Goal: Task Accomplishment & Management: Use online tool/utility

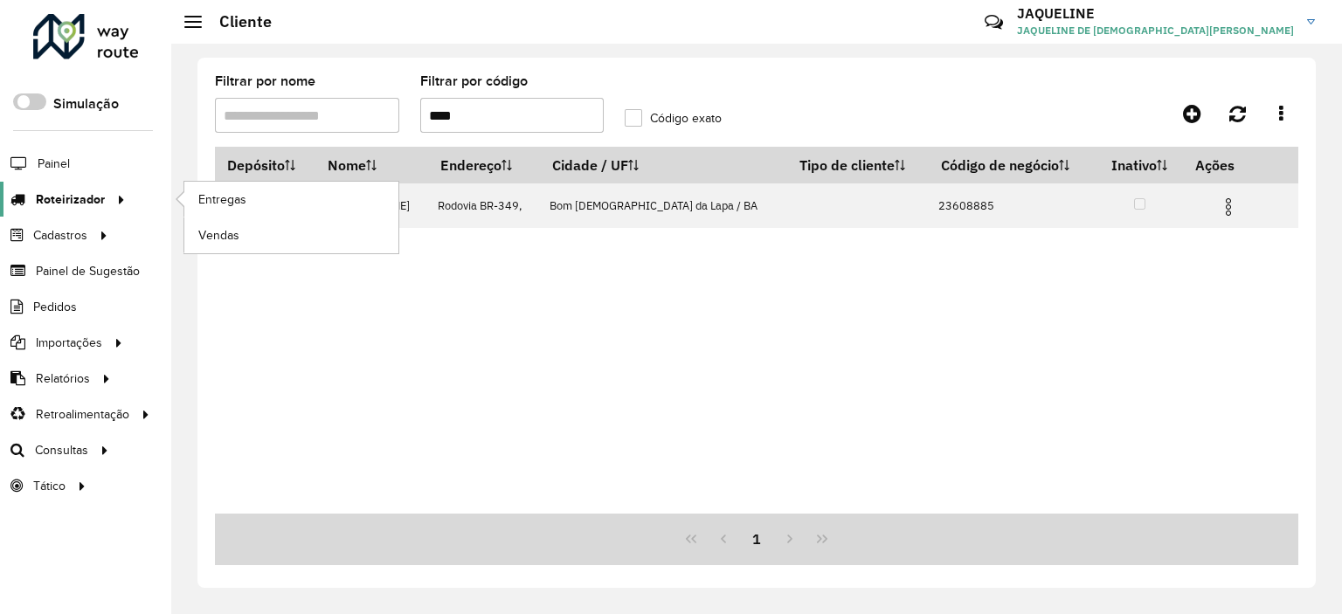
click at [111, 190] on icon at bounding box center [118, 198] width 15 height 26
click at [217, 192] on span "Entregas" at bounding box center [223, 199] width 50 height 18
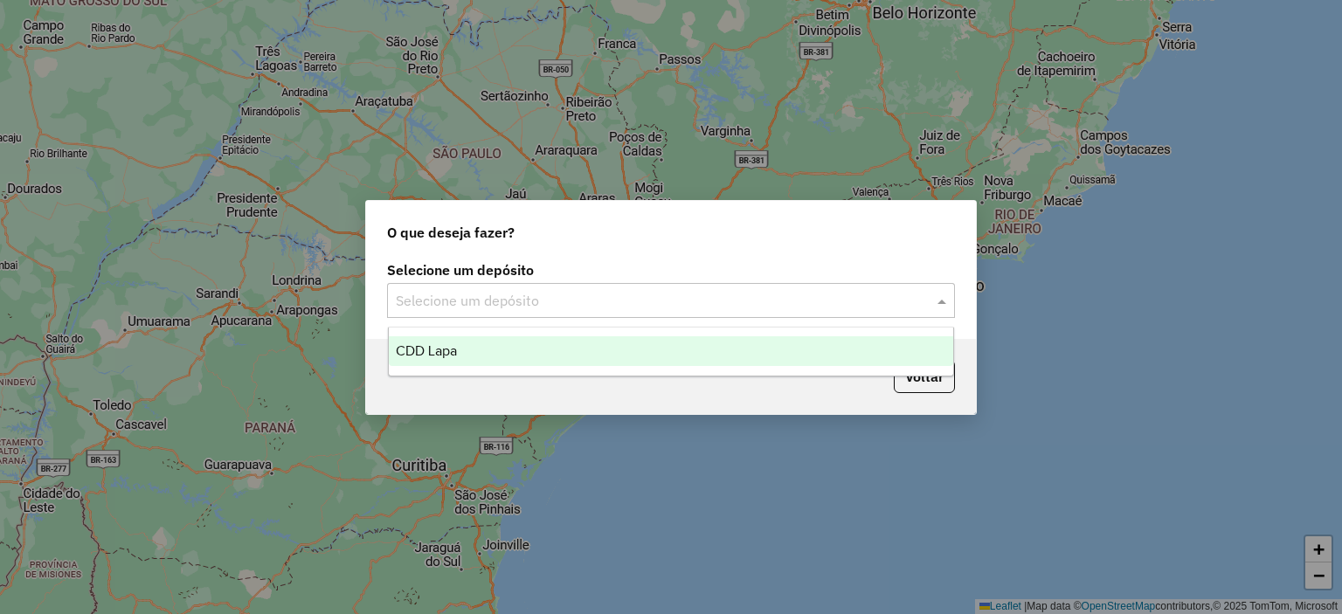
click at [751, 296] on input "text" at bounding box center [653, 301] width 515 height 21
click at [704, 334] on ng-dropdown-panel "CDD Lapa" at bounding box center [671, 352] width 567 height 50
click at [699, 340] on div "CDD Lapa" at bounding box center [671, 351] width 565 height 30
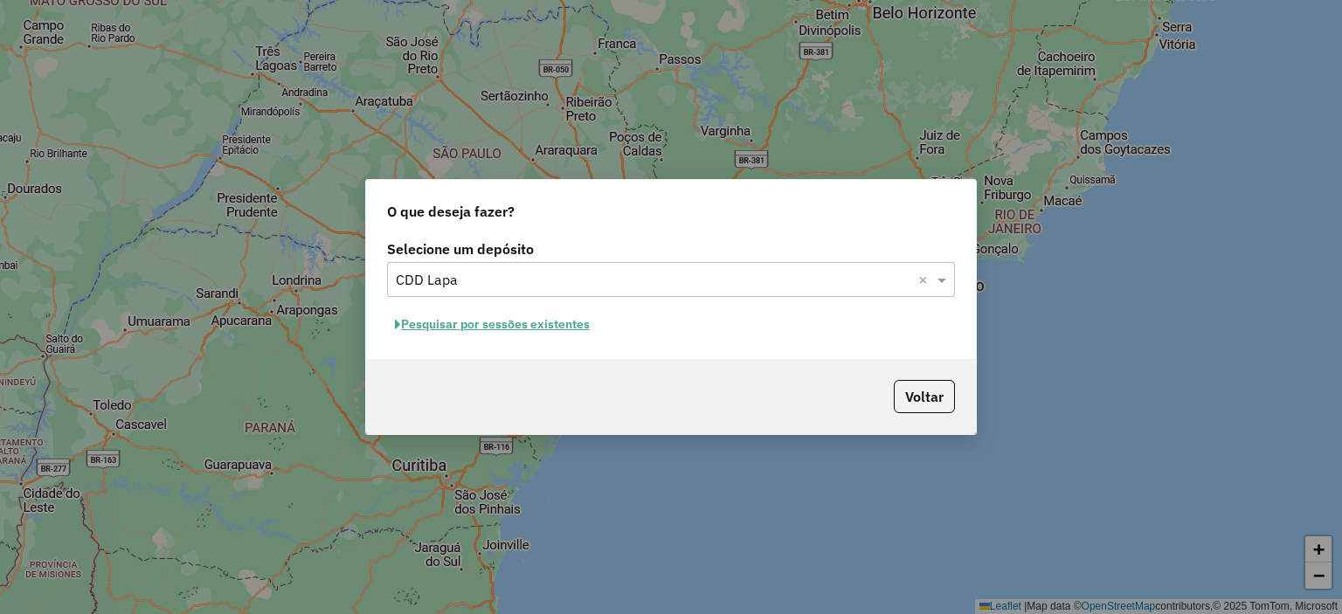
click at [581, 327] on button "Pesquisar por sessões existentes" at bounding box center [492, 324] width 211 height 27
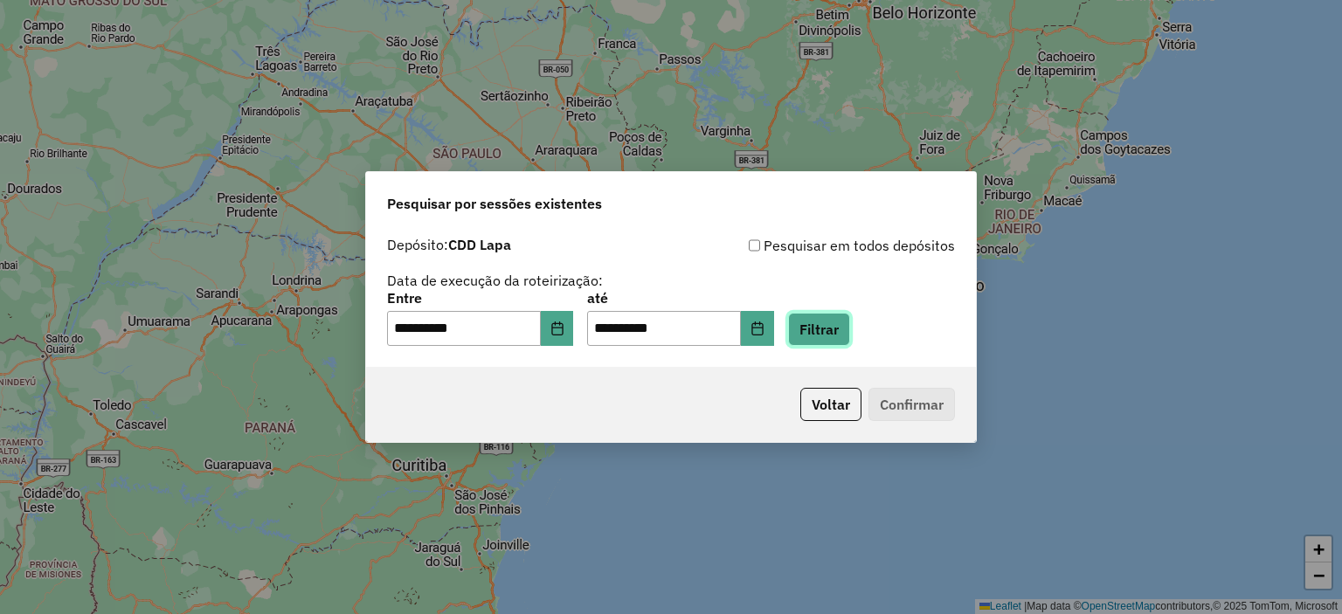
click at [850, 329] on button "Filtrar" at bounding box center [819, 329] width 62 height 33
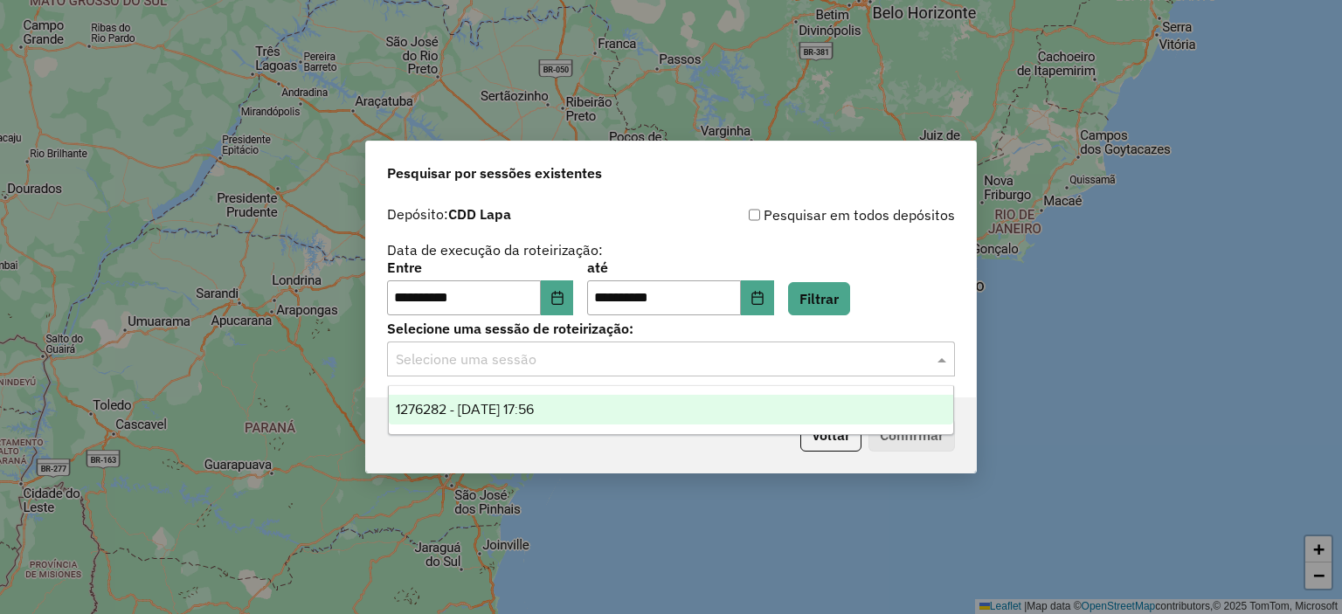
click at [658, 356] on input "text" at bounding box center [653, 359] width 515 height 21
click at [629, 406] on div "1276282 - 16/09/2025 17:56" at bounding box center [671, 410] width 565 height 30
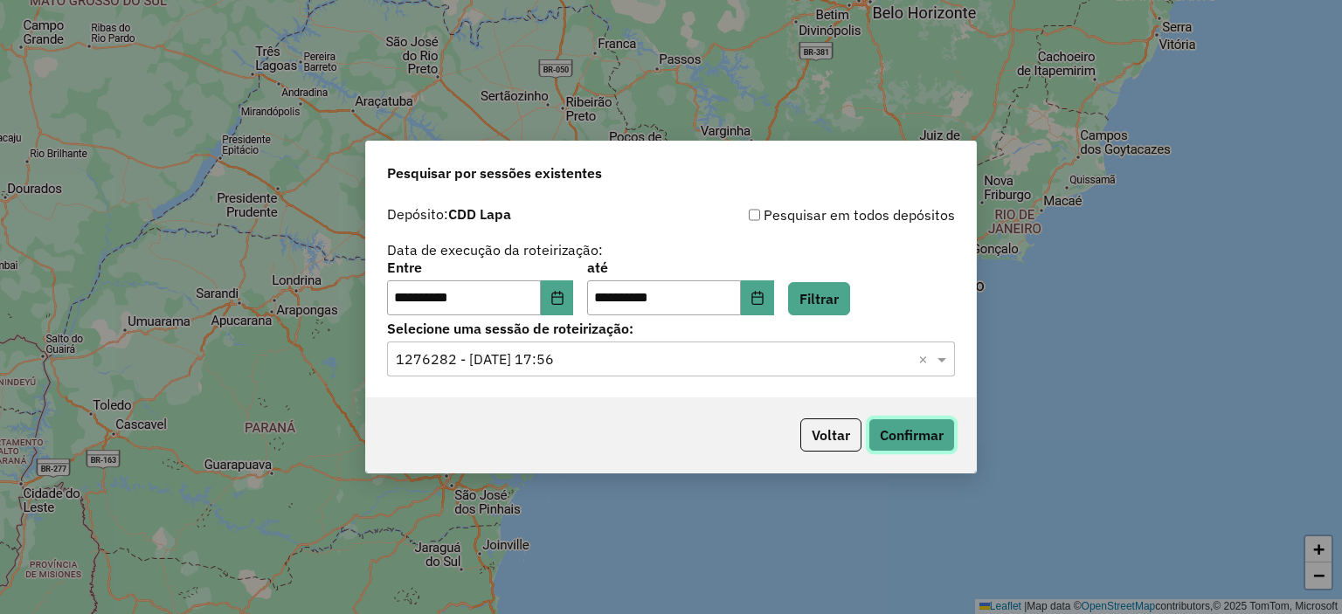
click at [891, 441] on button "Confirmar" at bounding box center [911, 434] width 86 height 33
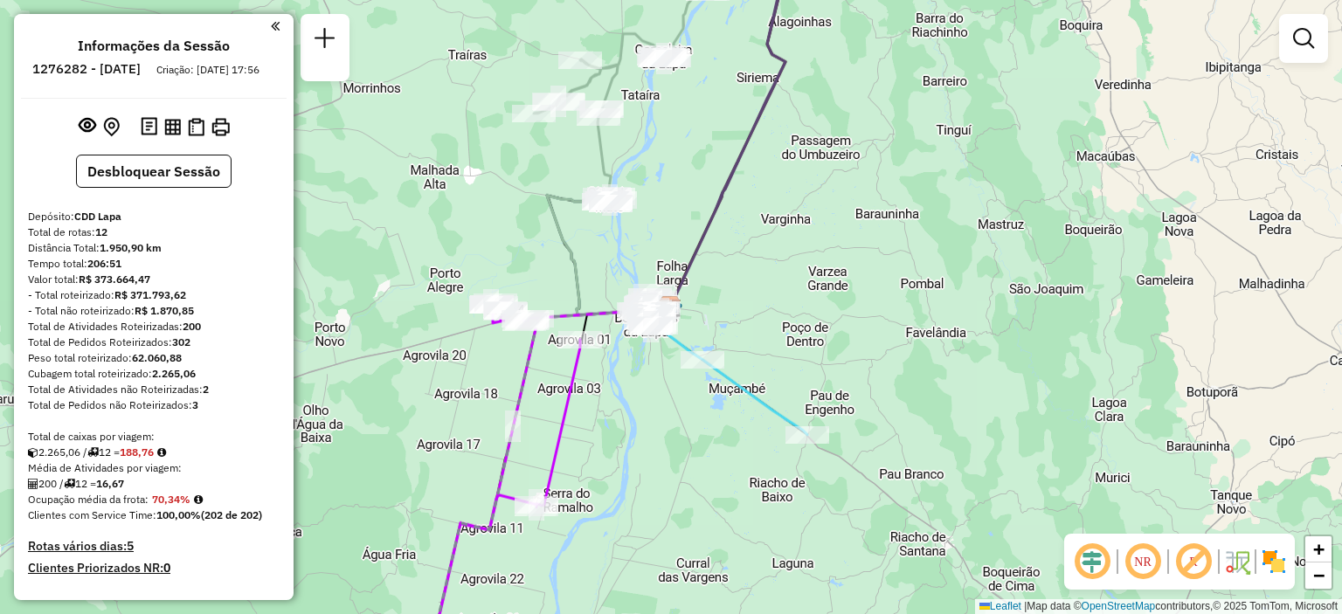
click at [1148, 572] on em at bounding box center [1143, 562] width 42 height 42
click at [1317, 579] on span "−" at bounding box center [1318, 575] width 11 height 22
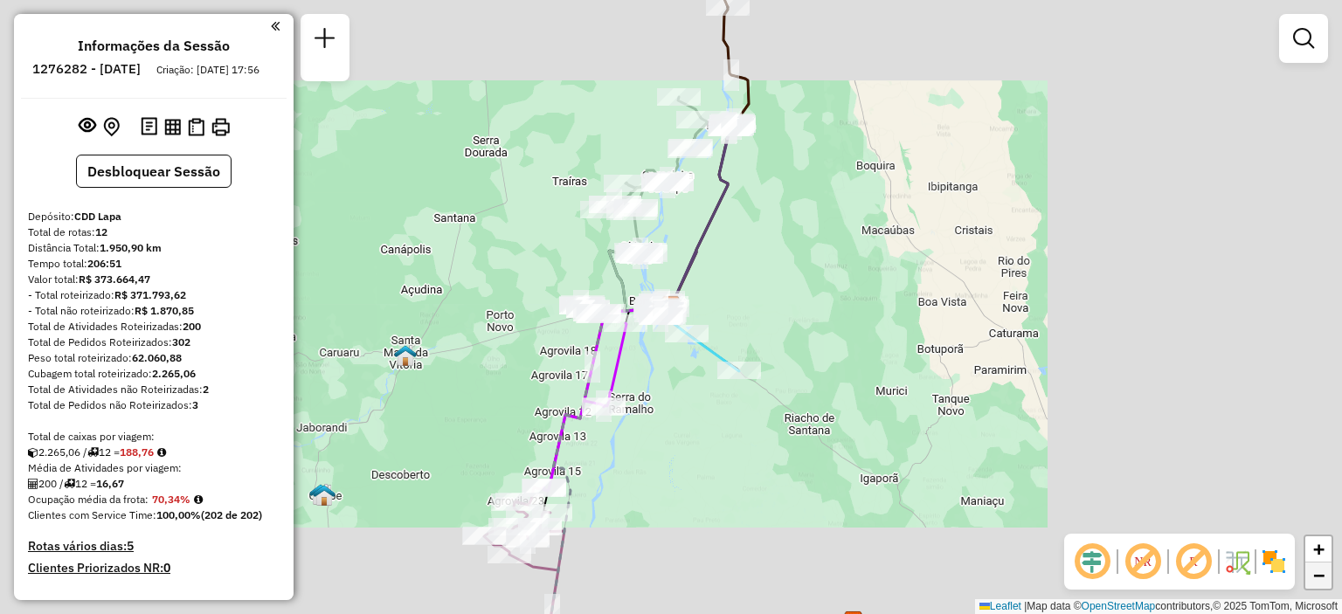
click at [1317, 579] on span "−" at bounding box center [1318, 575] width 11 height 22
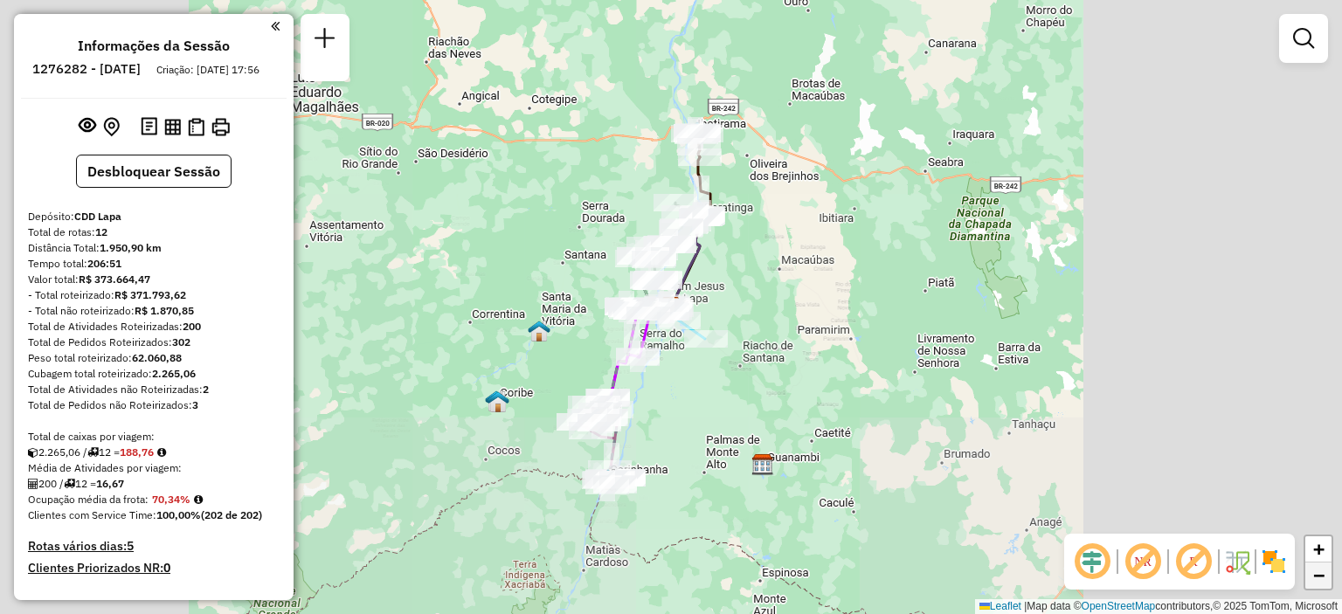
click at [1317, 578] on span "−" at bounding box center [1318, 575] width 11 height 22
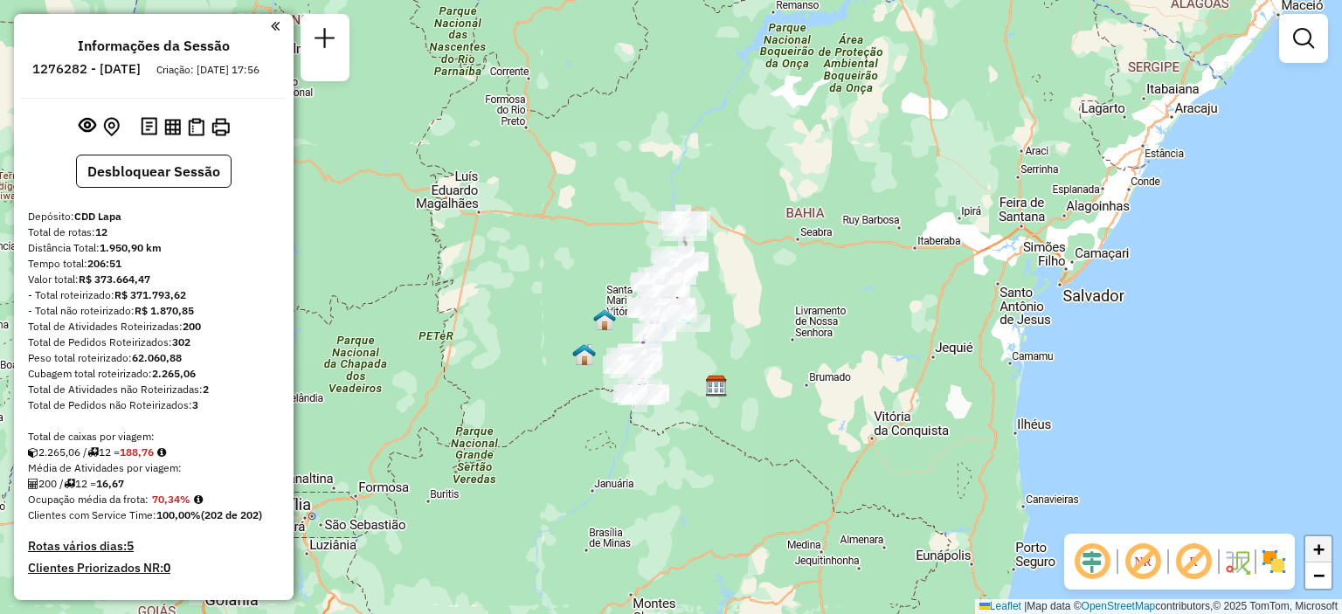
click at [1318, 548] on span "+" at bounding box center [1318, 549] width 11 height 22
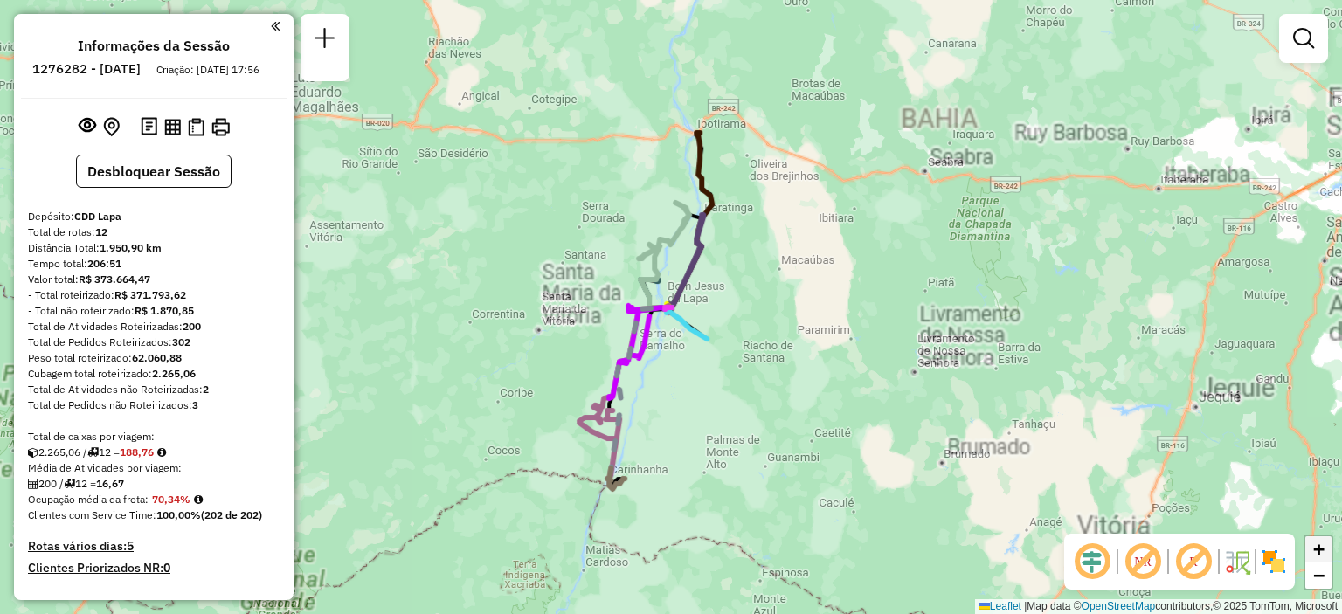
click at [1318, 548] on span "+" at bounding box center [1318, 549] width 11 height 22
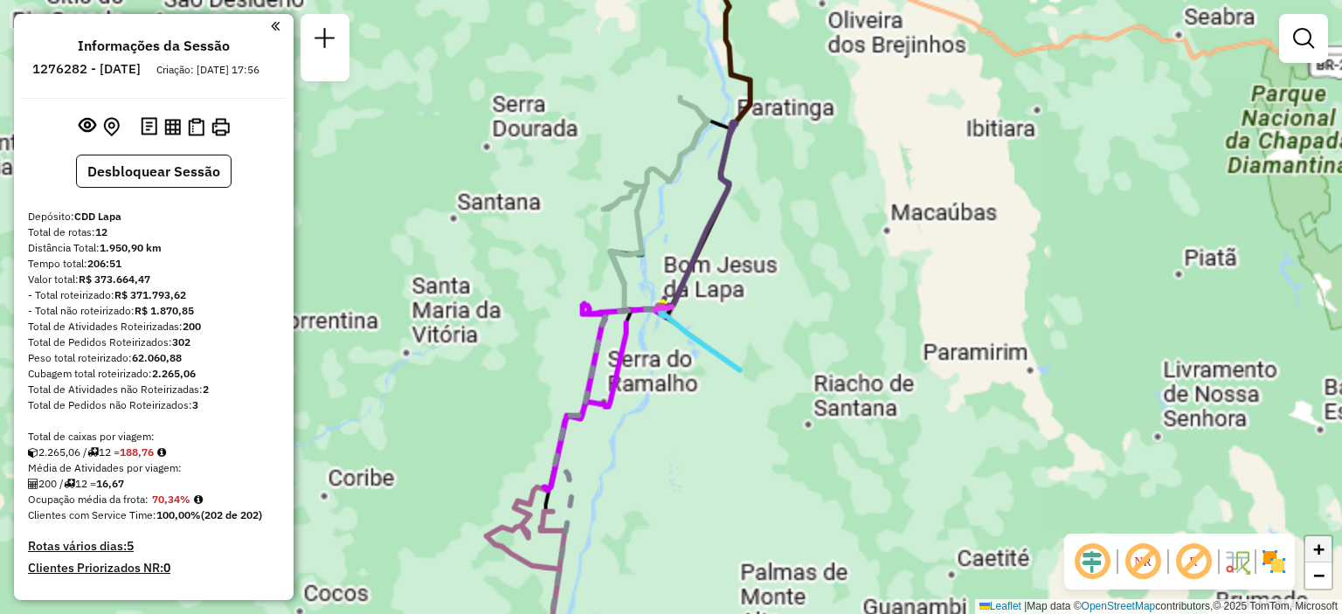
click at [1318, 548] on span "+" at bounding box center [1318, 549] width 11 height 22
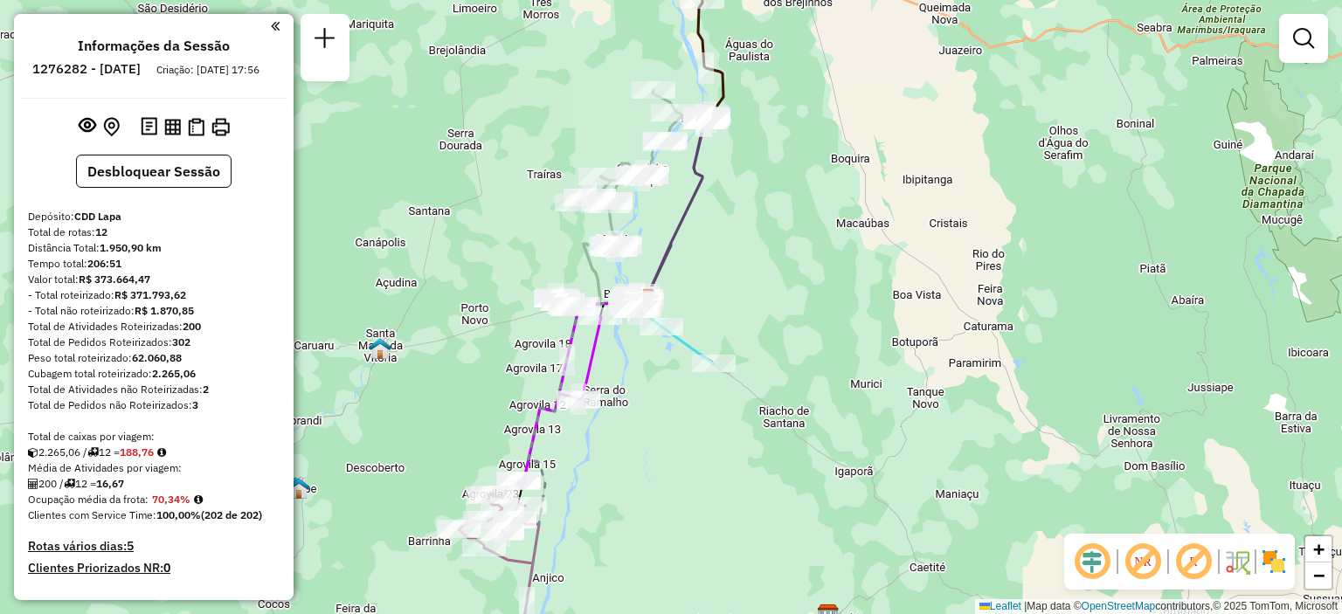
drag, startPoint x: 729, startPoint y: 546, endPoint x: 703, endPoint y: 540, distance: 26.1
click at [703, 540] on div "Janela de atendimento Grade de atendimento Capacidade Transportadoras Veículos …" at bounding box center [671, 307] width 1342 height 614
click at [1322, 555] on span "+" at bounding box center [1318, 549] width 11 height 22
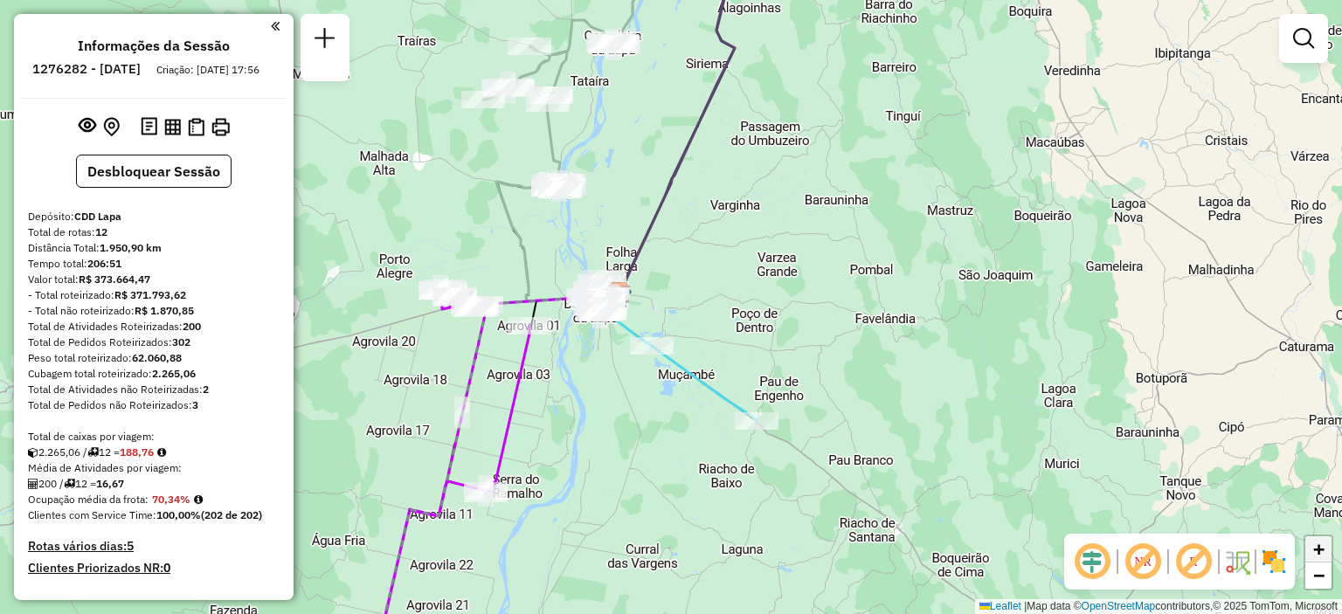
click at [1322, 555] on span "+" at bounding box center [1318, 549] width 11 height 22
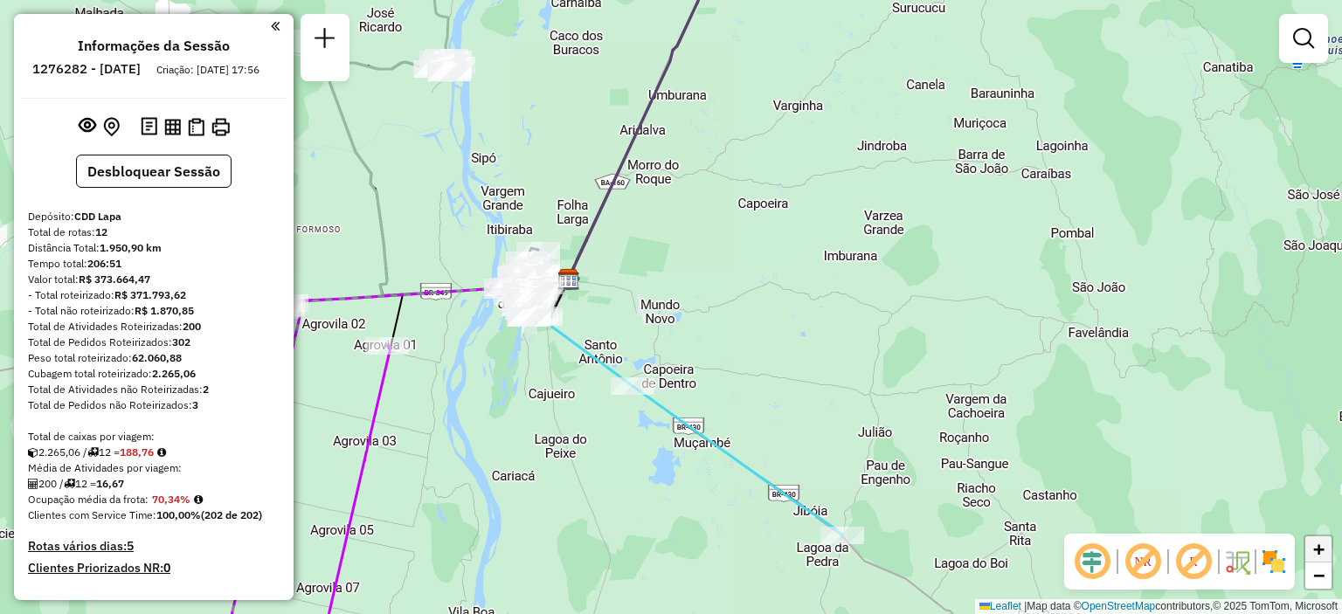
click at [1322, 555] on span "+" at bounding box center [1318, 549] width 11 height 22
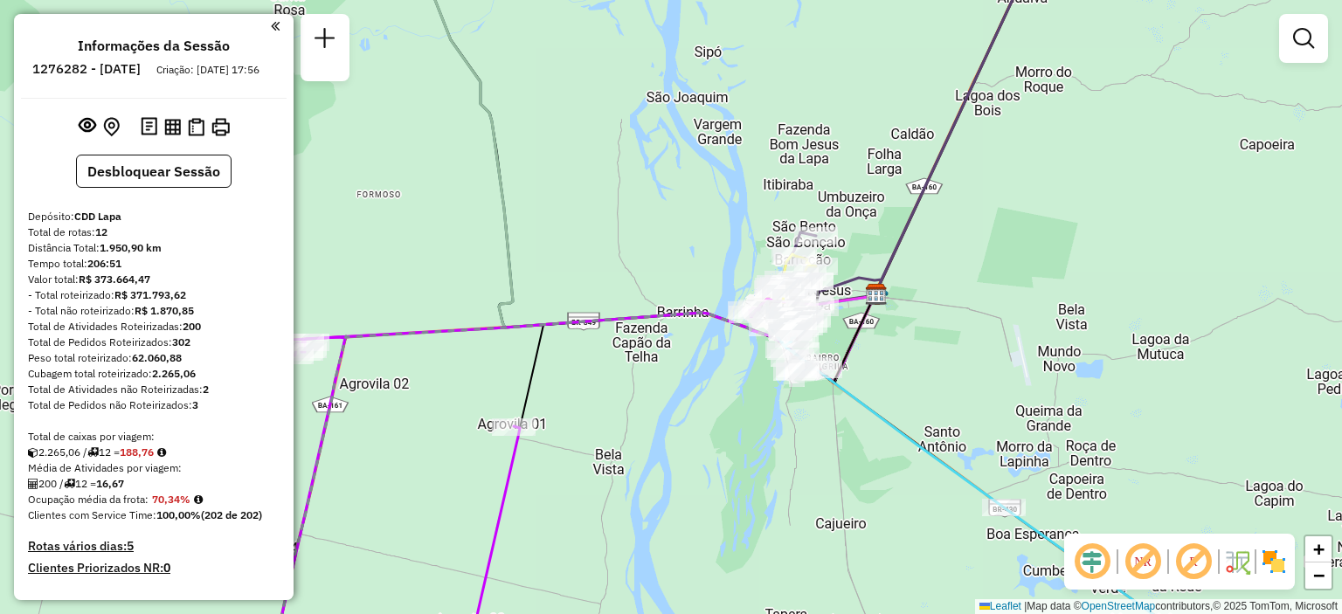
drag, startPoint x: 836, startPoint y: 332, endPoint x: 1297, endPoint y: 432, distance: 471.9
click at [1297, 432] on div "Janela de atendimento Grade de atendimento Capacidade Transportadoras Veículos …" at bounding box center [671, 307] width 1342 height 614
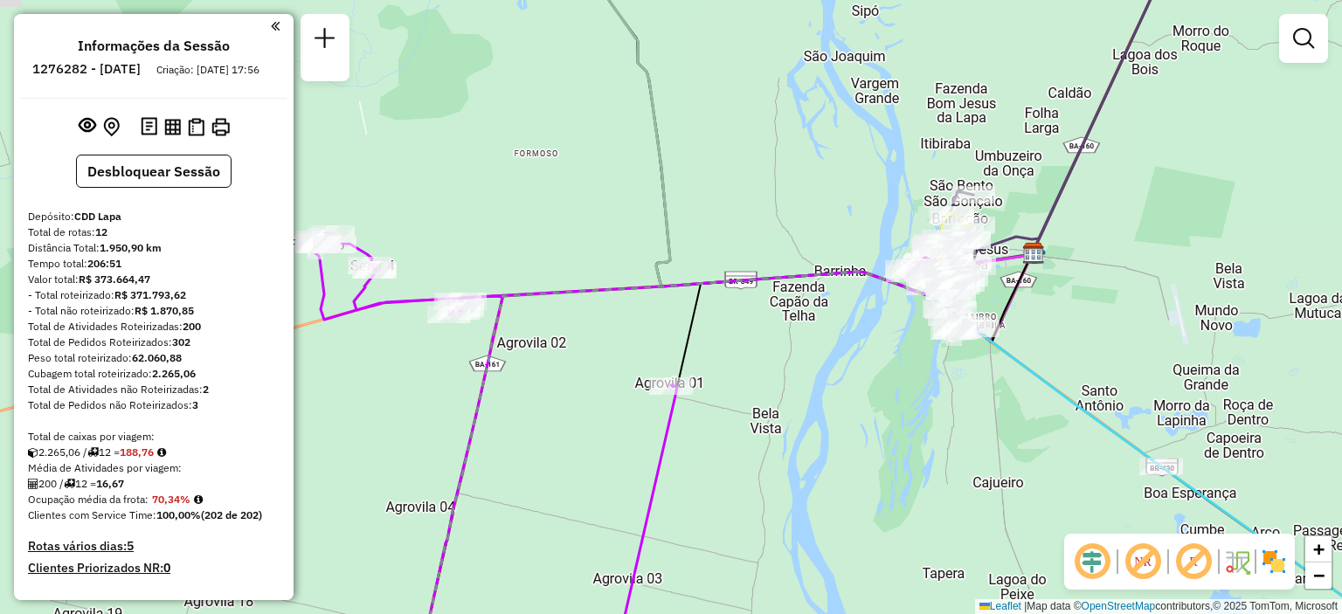
drag, startPoint x: 729, startPoint y: 495, endPoint x: 884, endPoint y: 455, distance: 160.6
click at [884, 455] on div "Janela de atendimento Grade de atendimento Capacidade Transportadoras Veículos …" at bounding box center [671, 307] width 1342 height 614
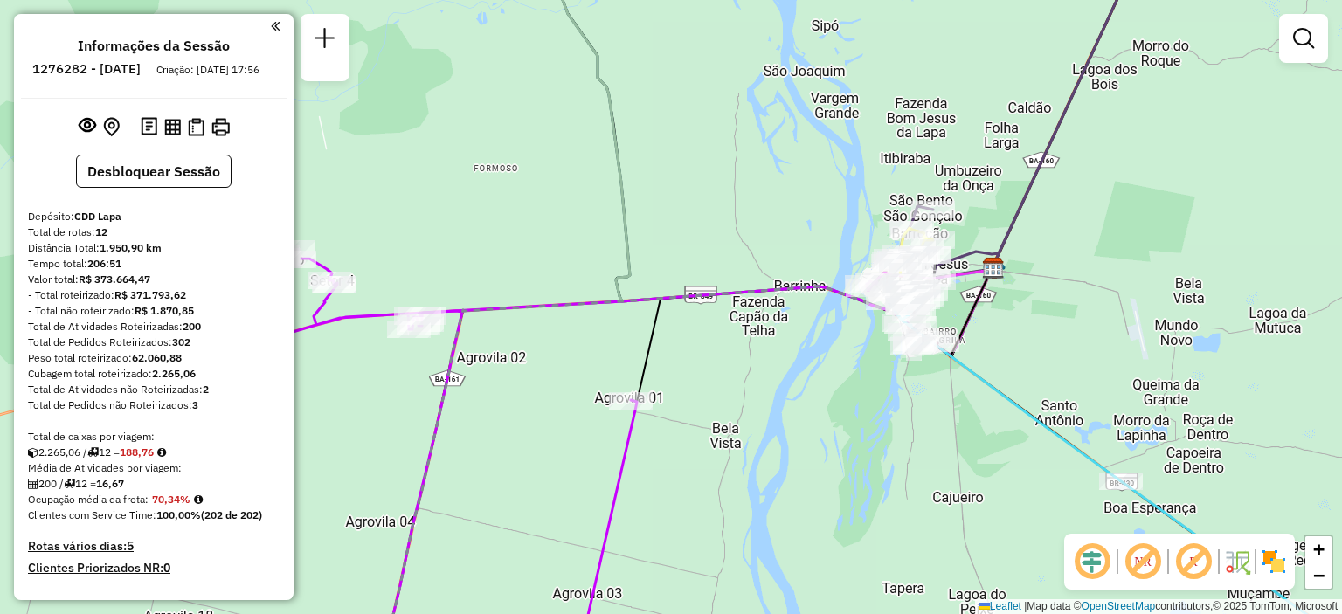
drag, startPoint x: 1050, startPoint y: 363, endPoint x: 1030, endPoint y: 373, distance: 22.3
click at [1030, 373] on div "Janela de atendimento Grade de atendimento Capacidade Transportadoras Veículos …" at bounding box center [671, 307] width 1342 height 614
click at [1325, 555] on link "+" at bounding box center [1318, 549] width 26 height 26
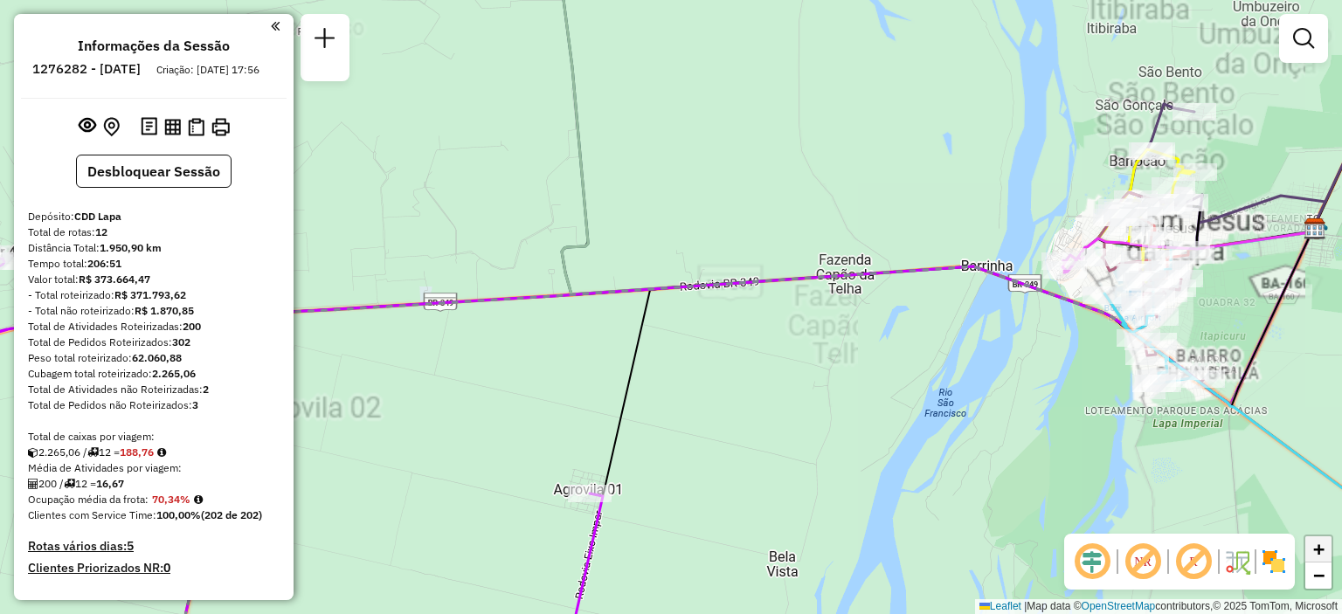
click at [1325, 555] on link "+" at bounding box center [1318, 549] width 26 height 26
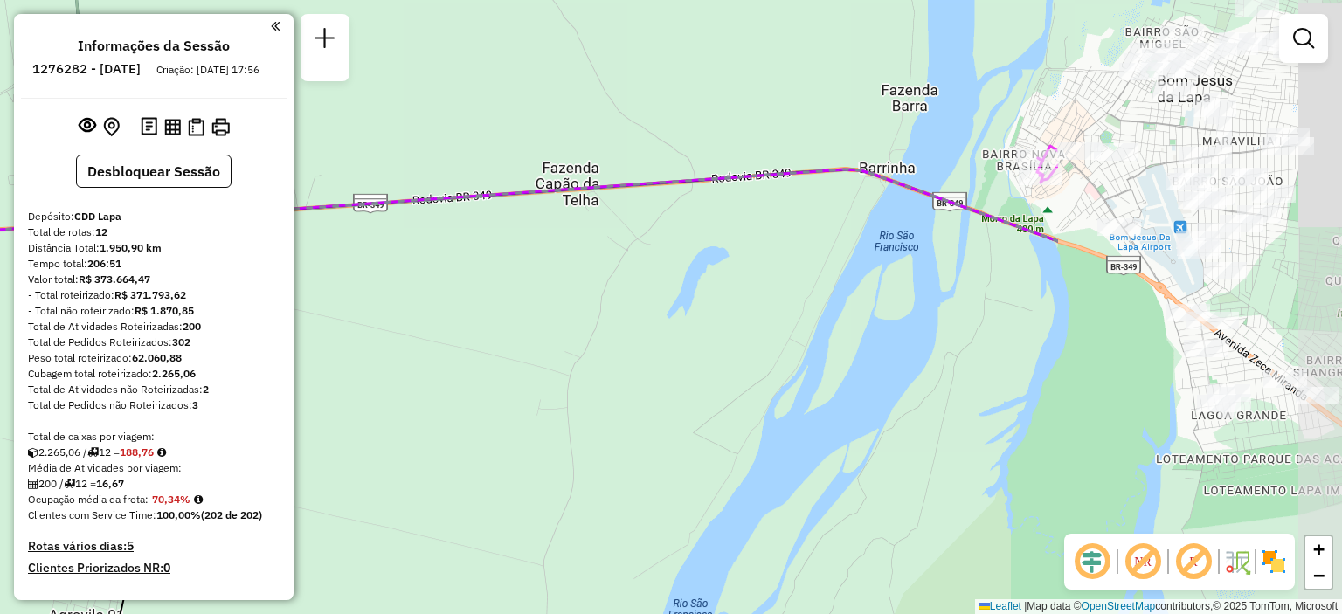
drag, startPoint x: 1146, startPoint y: 416, endPoint x: 732, endPoint y: 359, distance: 418.0
click at [732, 359] on div "Janela de atendimento Grade de atendimento Capacidade Transportadoras Veículos …" at bounding box center [671, 307] width 1342 height 614
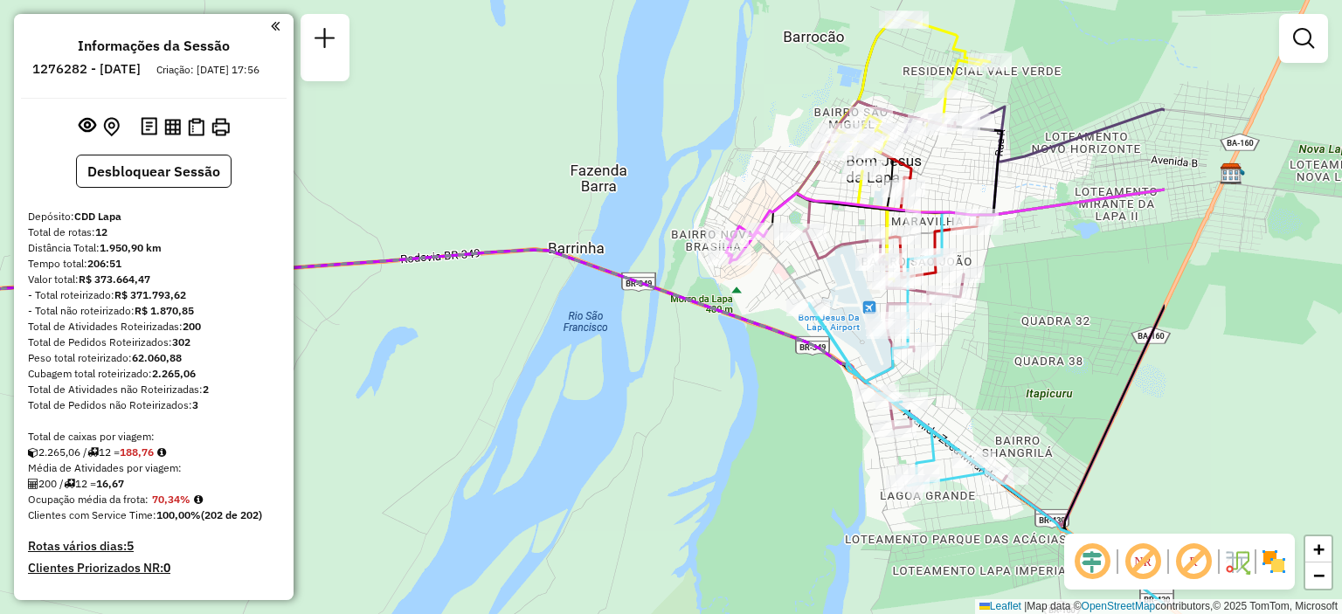
drag, startPoint x: 946, startPoint y: 397, endPoint x: 702, endPoint y: 477, distance: 256.7
click at [702, 477] on div "Janela de atendimento Grade de atendimento Capacidade Transportadoras Veículos …" at bounding box center [671, 307] width 1342 height 614
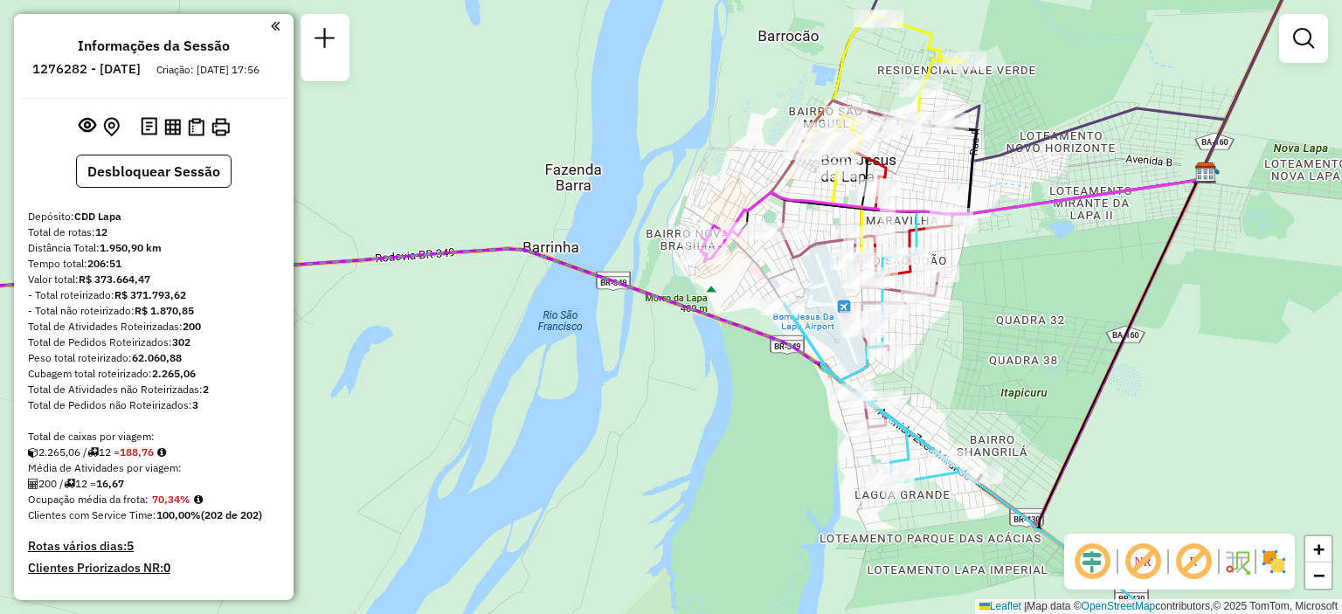
drag, startPoint x: 1158, startPoint y: 405, endPoint x: 1132, endPoint y: 403, distance: 25.4
click at [1132, 403] on div "Janela de atendimento Grade de atendimento Capacidade Transportadoras Veículos …" at bounding box center [671, 307] width 1342 height 614
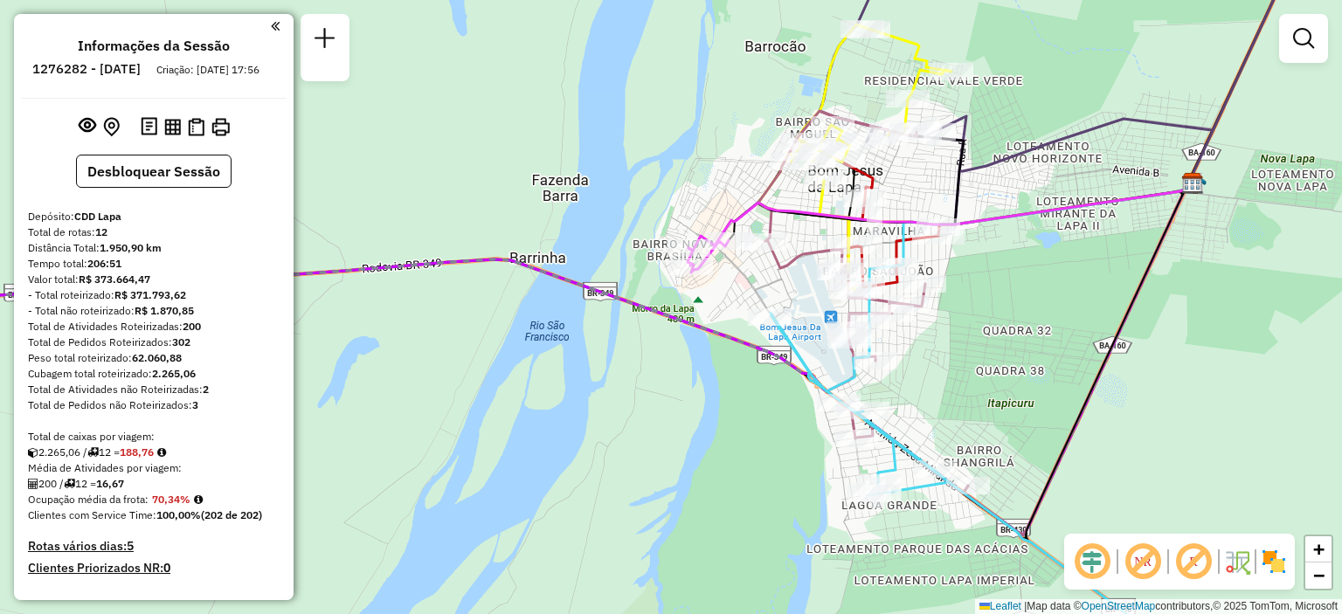
drag, startPoint x: 1199, startPoint y: 449, endPoint x: 1187, endPoint y: 458, distance: 14.3
click at [1187, 458] on div "Janela de atendimento Grade de atendimento Capacidade Transportadoras Veículos …" at bounding box center [671, 307] width 1342 height 614
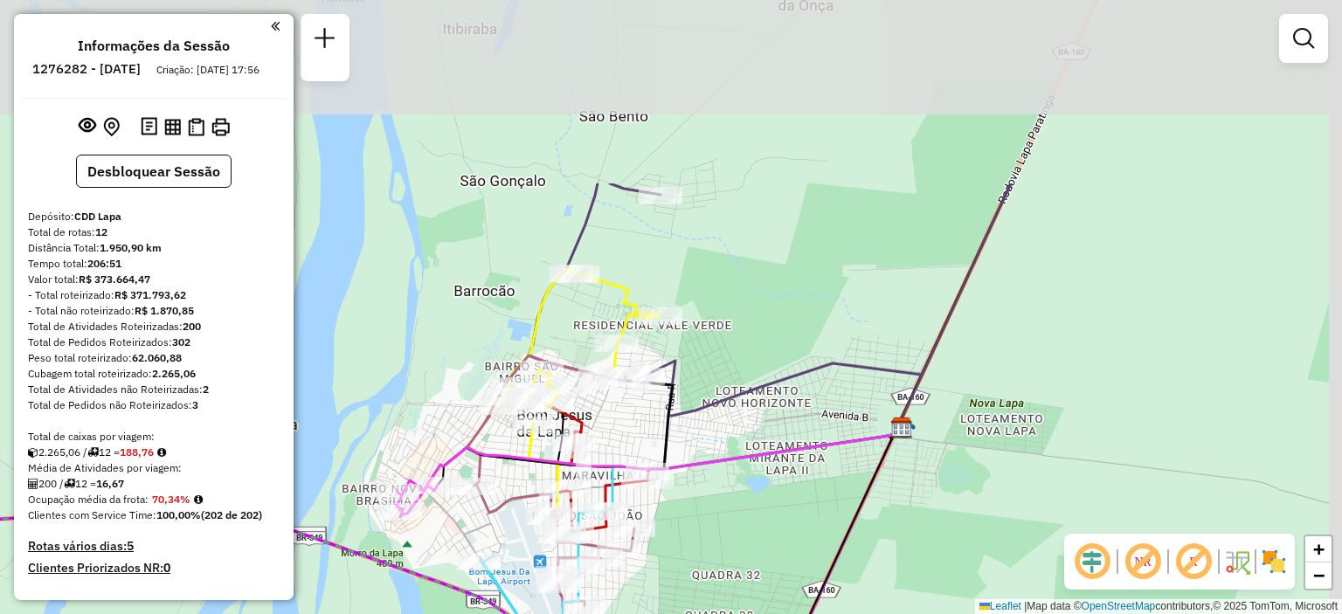
drag, startPoint x: 1241, startPoint y: 259, endPoint x: 954, endPoint y: 501, distance: 375.1
click at [952, 502] on div "Janela de atendimento Grade de atendimento Capacidade Transportadoras Veículos …" at bounding box center [671, 307] width 1342 height 614
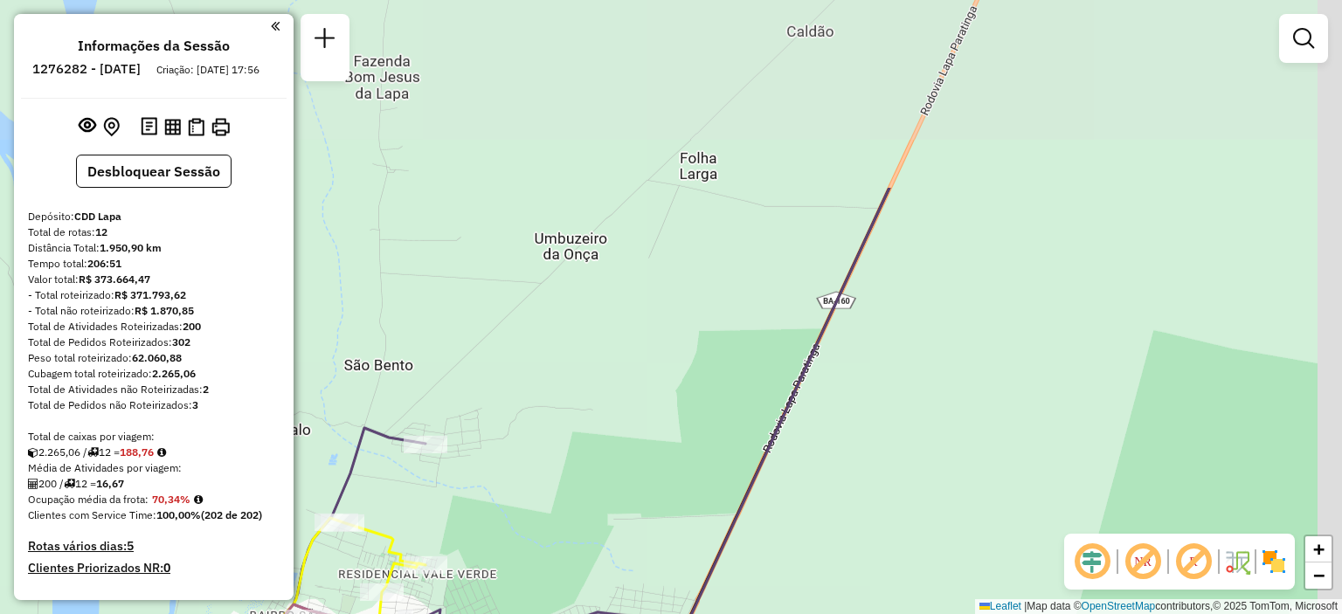
drag, startPoint x: 1073, startPoint y: 158, endPoint x: 838, endPoint y: 406, distance: 341.8
click at [838, 406] on div "Janela de atendimento Grade de atendimento Capacidade Transportadoras Veículos …" at bounding box center [671, 307] width 1342 height 614
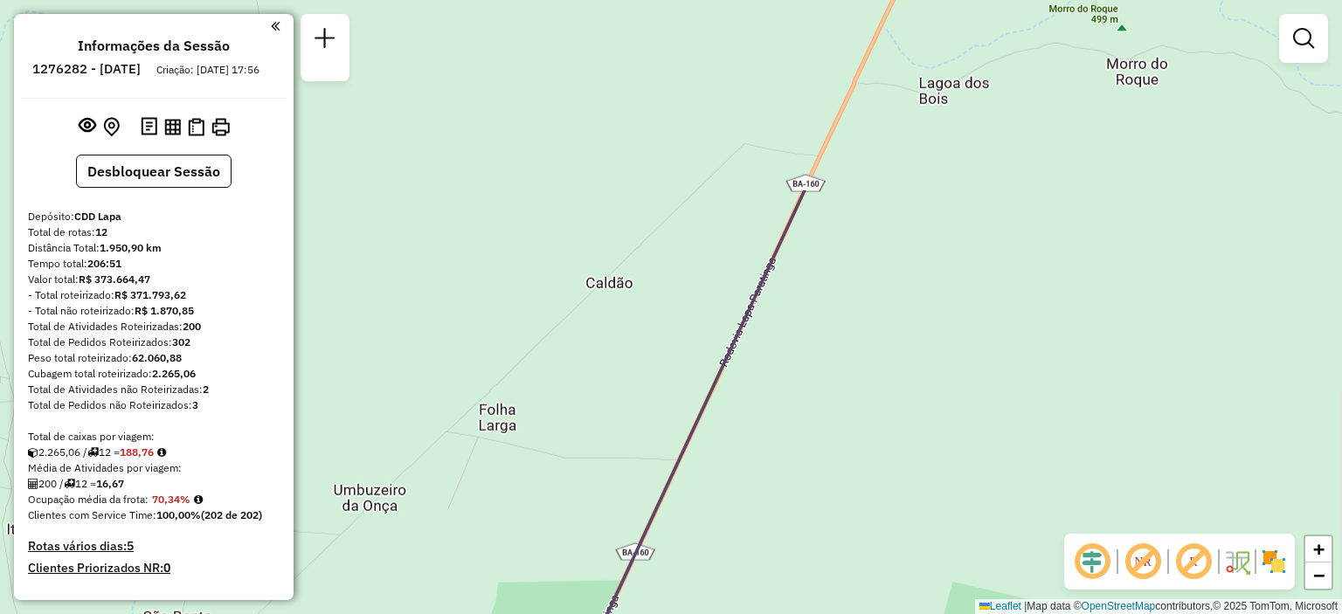
drag, startPoint x: 1059, startPoint y: 135, endPoint x: 863, endPoint y: 384, distance: 316.0
click at [863, 384] on div "Janela de atendimento Grade de atendimento Capacidade Transportadoras Veículos …" at bounding box center [671, 307] width 1342 height 614
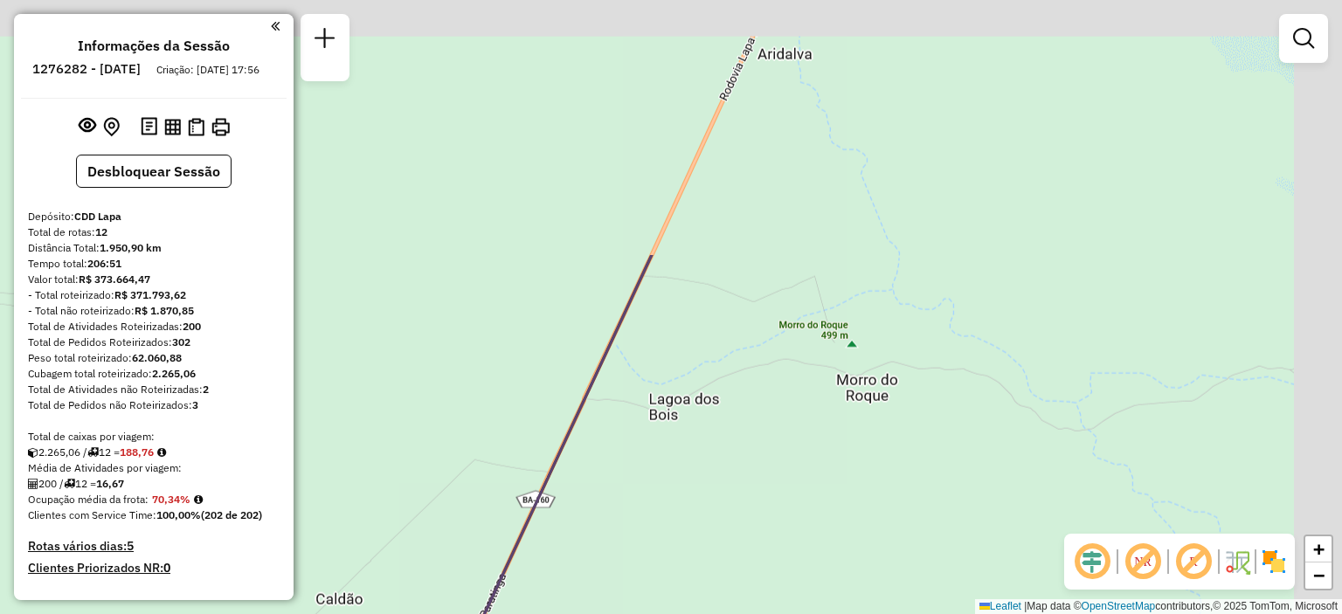
drag, startPoint x: 979, startPoint y: 177, endPoint x: 709, endPoint y: 494, distance: 415.8
click at [709, 494] on div "Janela de atendimento Grade de atendimento Capacidade Transportadoras Veículos …" at bounding box center [671, 307] width 1342 height 614
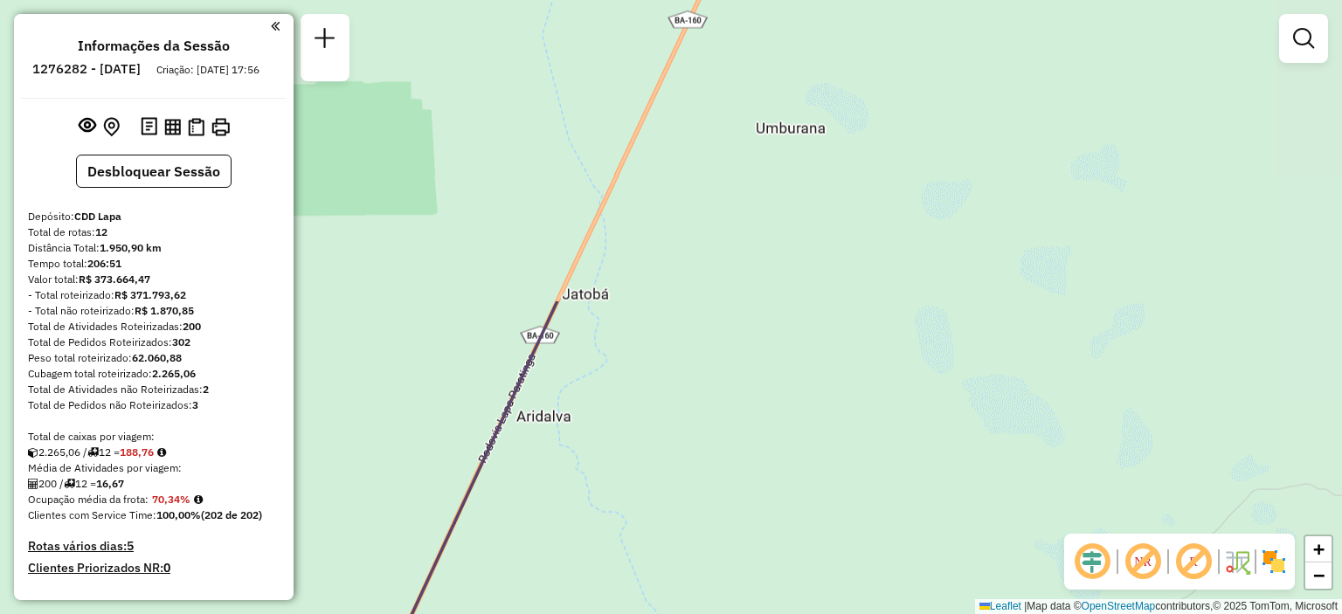
drag, startPoint x: 813, startPoint y: 138, endPoint x: 594, endPoint y: 484, distance: 409.6
click at [594, 484] on div "Janela de atendimento Grade de atendimento Capacidade Transportadoras Veículos …" at bounding box center [671, 307] width 1342 height 614
click at [1325, 582] on link "−" at bounding box center [1318, 576] width 26 height 26
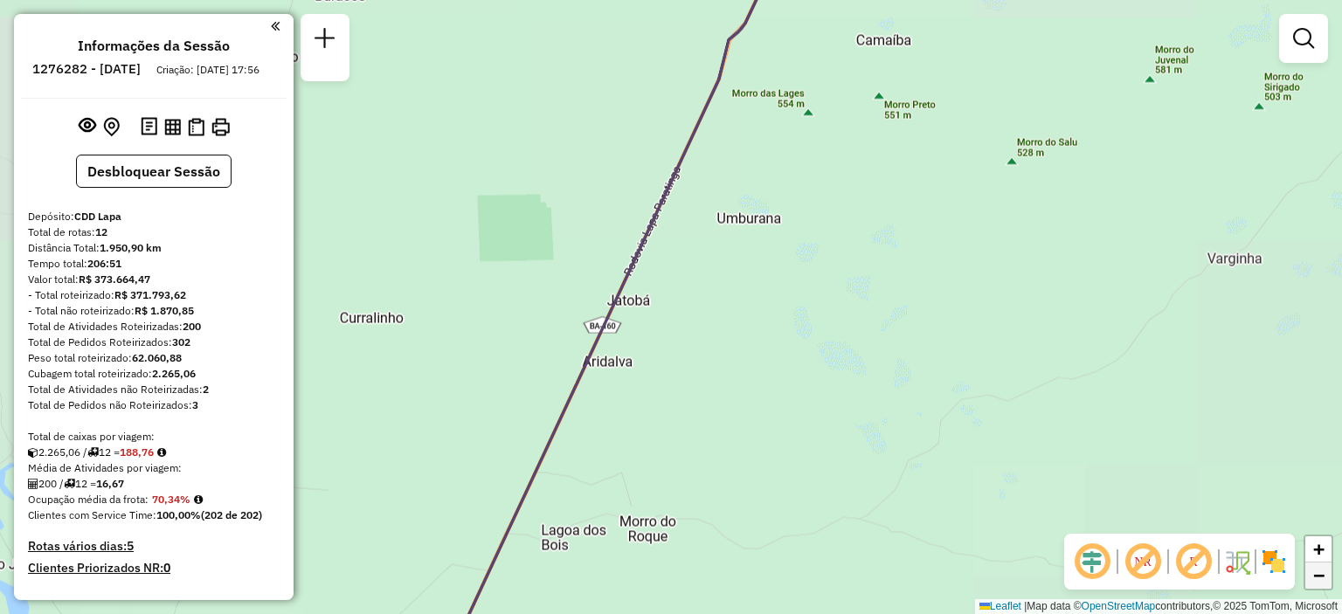
click at [1324, 581] on span "−" at bounding box center [1318, 575] width 11 height 22
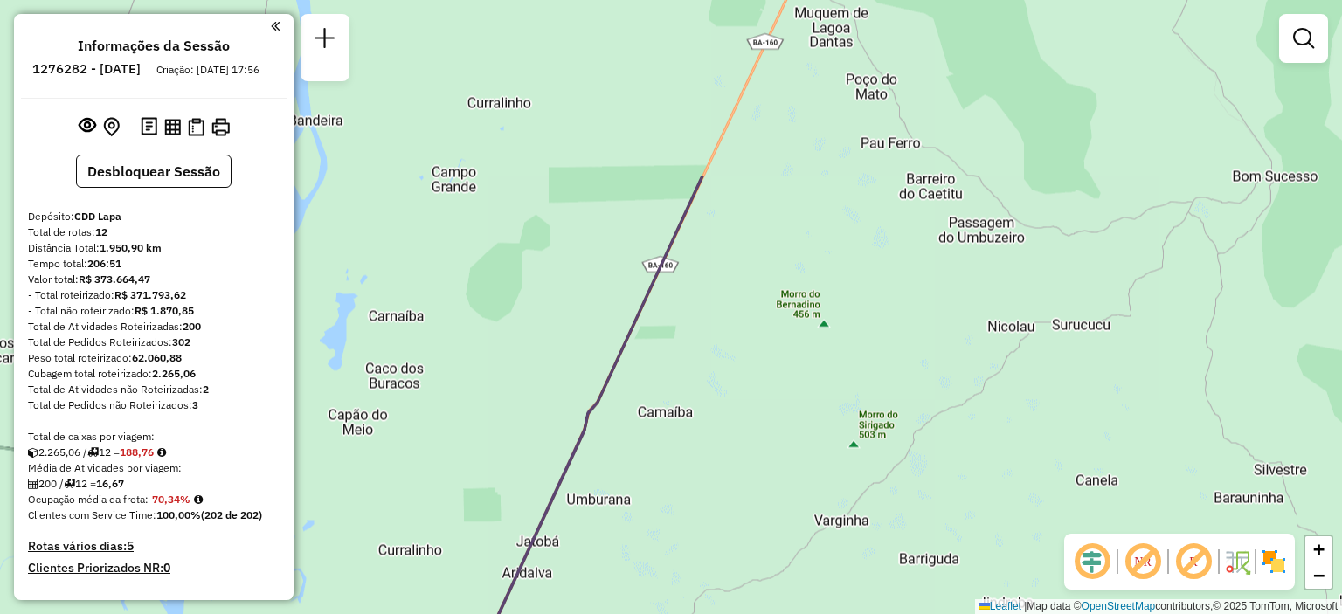
drag, startPoint x: 1004, startPoint y: 112, endPoint x: 893, endPoint y: 349, distance: 262.3
click at [893, 349] on div "Janela de atendimento Grade de atendimento Capacidade Transportadoras Veículos …" at bounding box center [671, 307] width 1342 height 614
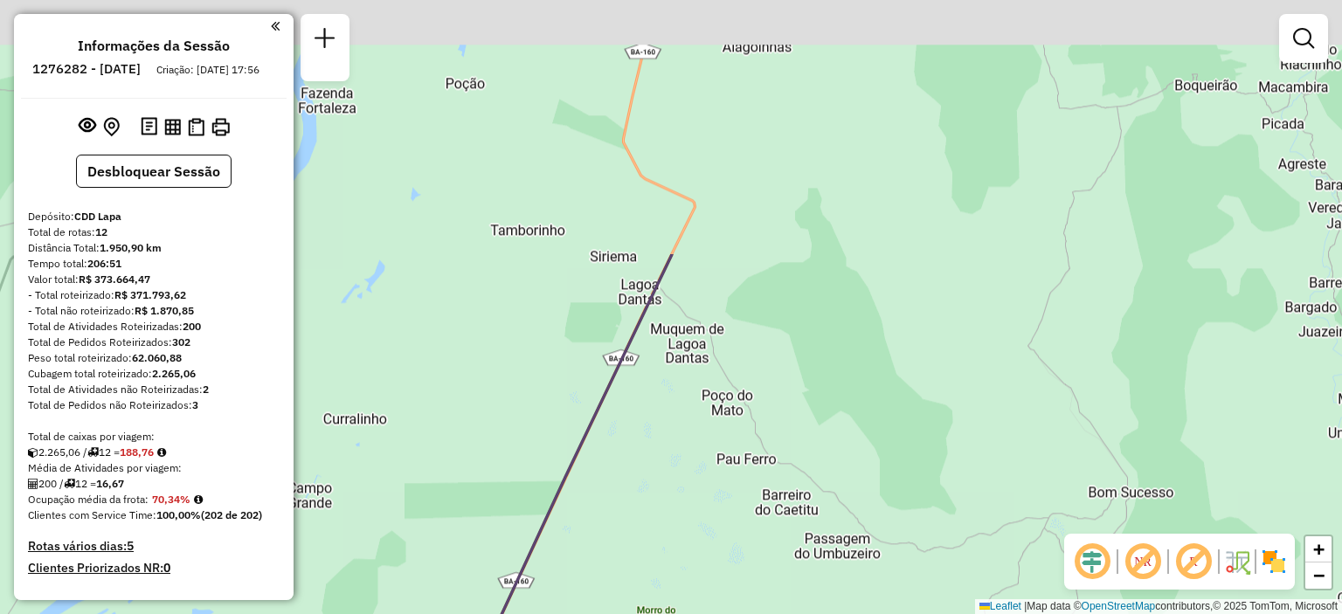
drag, startPoint x: 978, startPoint y: 136, endPoint x: 835, endPoint y: 453, distance: 346.9
click at [833, 453] on div "Janela de atendimento Grade de atendimento Capacidade Transportadoras Veículos …" at bounding box center [671, 307] width 1342 height 614
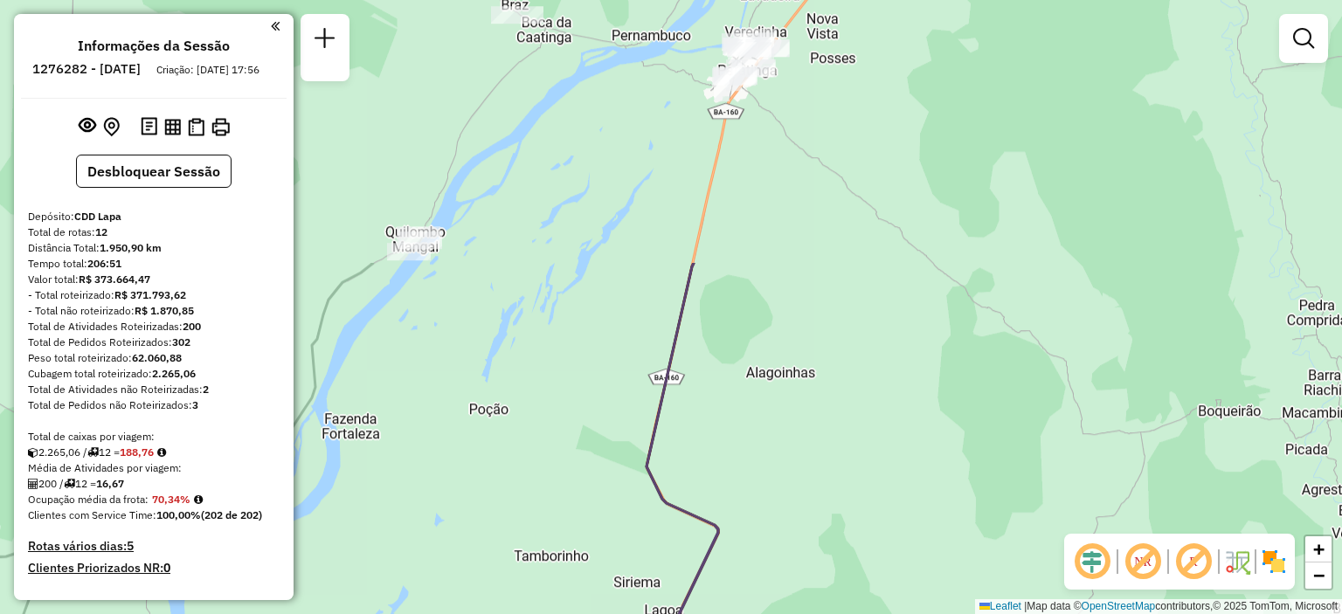
drag, startPoint x: 934, startPoint y: 125, endPoint x: 959, endPoint y: 448, distance: 324.3
click at [959, 448] on div "Janela de atendimento Grade de atendimento Capacidade Transportadoras Veículos …" at bounding box center [671, 307] width 1342 height 614
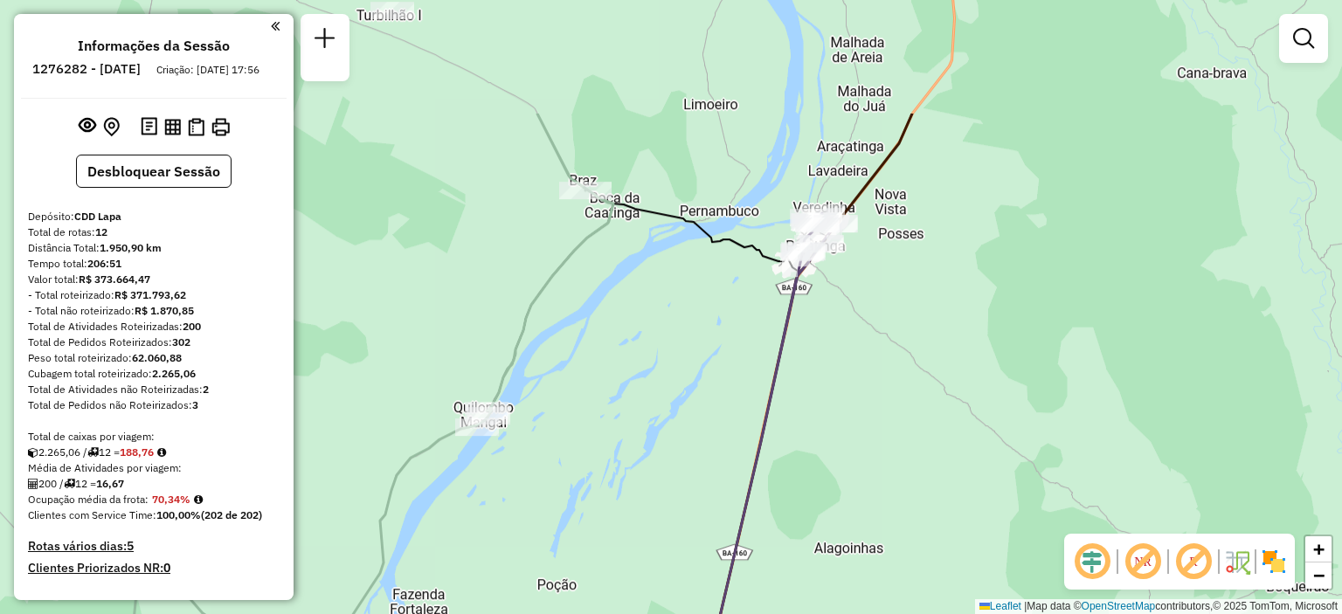
drag, startPoint x: 540, startPoint y: 242, endPoint x: 608, endPoint y: 417, distance: 187.6
click at [608, 417] on div "Janela de atendimento Grade de atendimento Capacidade Transportadoras Veículos …" at bounding box center [671, 307] width 1342 height 614
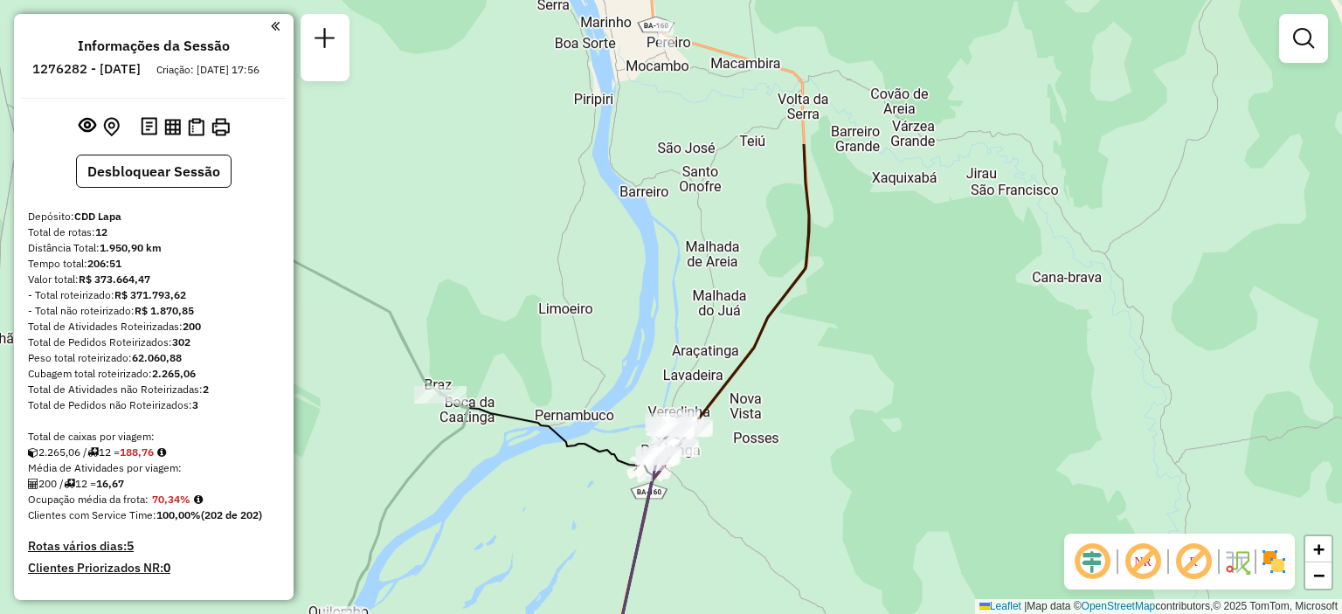
drag, startPoint x: 887, startPoint y: 267, endPoint x: 748, endPoint y: 467, distance: 243.6
click at [746, 467] on div "Janela de atendimento Grade de atendimento Capacidade Transportadoras Veículos …" at bounding box center [671, 307] width 1342 height 614
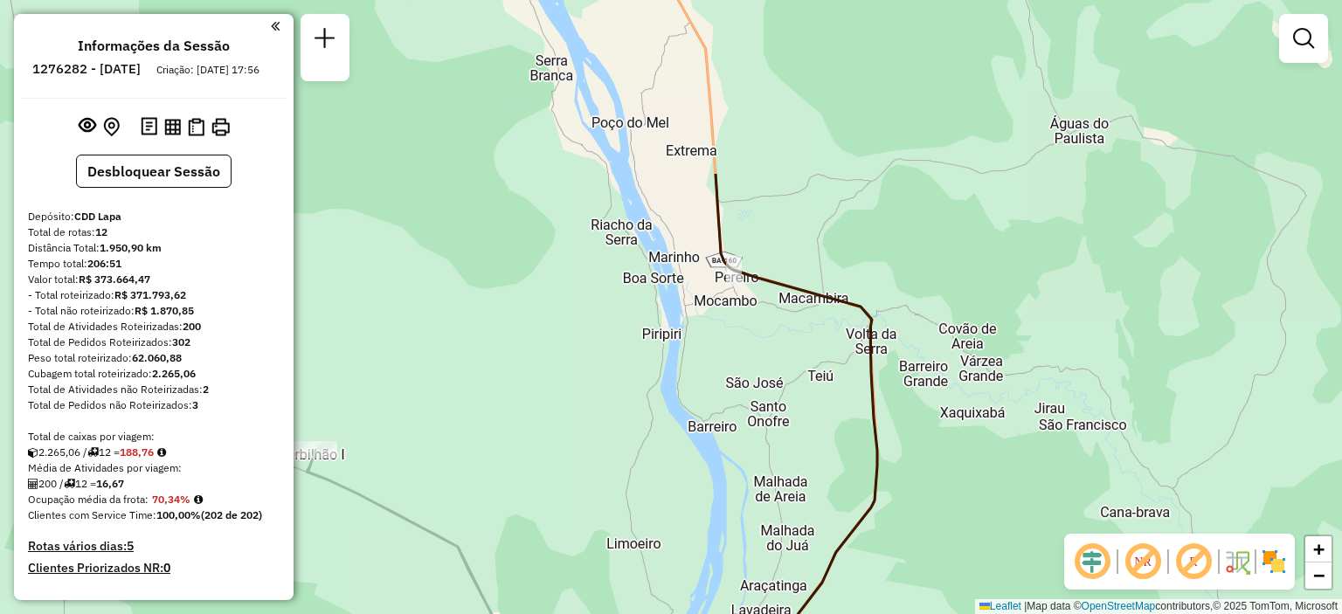
drag, startPoint x: 538, startPoint y: 321, endPoint x: 605, endPoint y: 556, distance: 244.5
click at [605, 556] on div "Janela de atendimento Grade de atendimento Capacidade Transportadoras Veículos …" at bounding box center [671, 307] width 1342 height 614
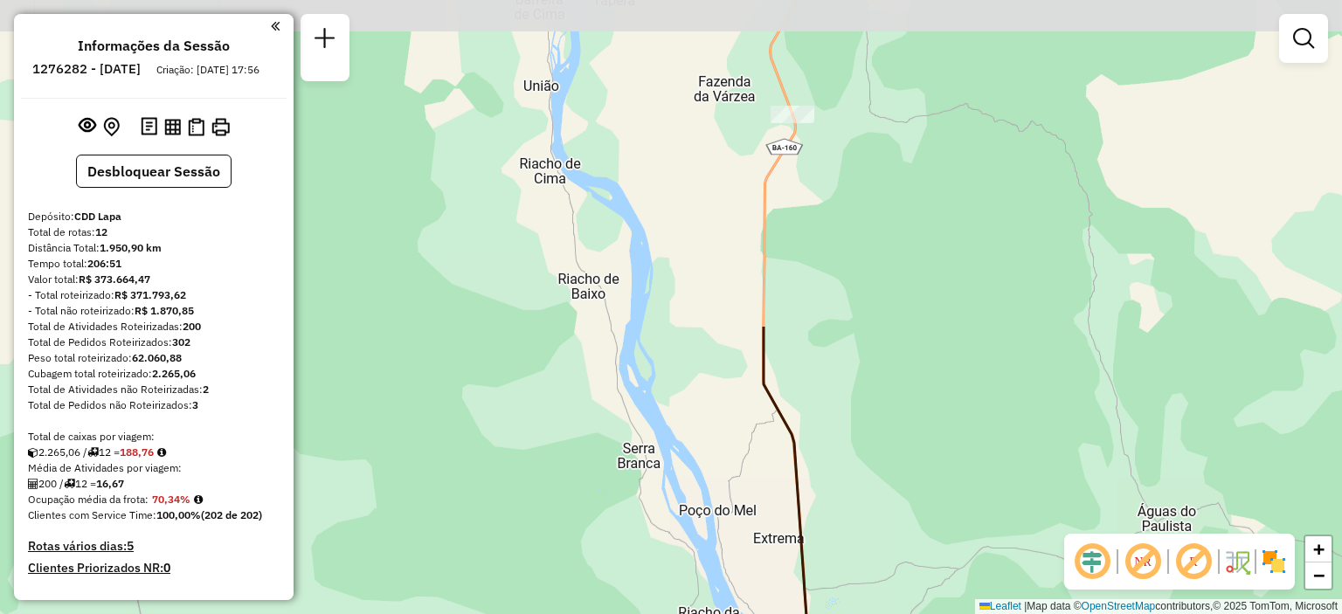
drag, startPoint x: 655, startPoint y: 180, endPoint x: 744, endPoint y: 567, distance: 397.2
click at [743, 566] on div "Janela de atendimento Grade de atendimento Capacidade Transportadoras Veículos …" at bounding box center [671, 307] width 1342 height 614
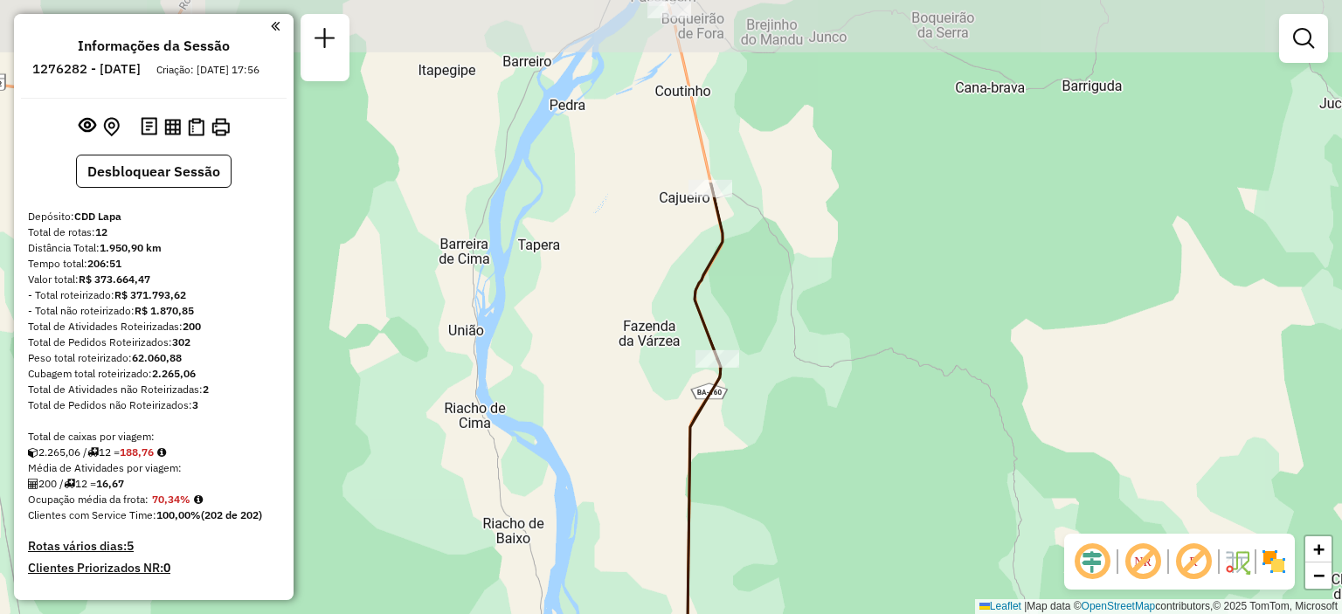
drag, startPoint x: 870, startPoint y: 297, endPoint x: 804, endPoint y: 467, distance: 182.0
click at [795, 542] on div "Janela de atendimento Grade de atendimento Capacidade Transportadoras Veículos …" at bounding box center [671, 307] width 1342 height 614
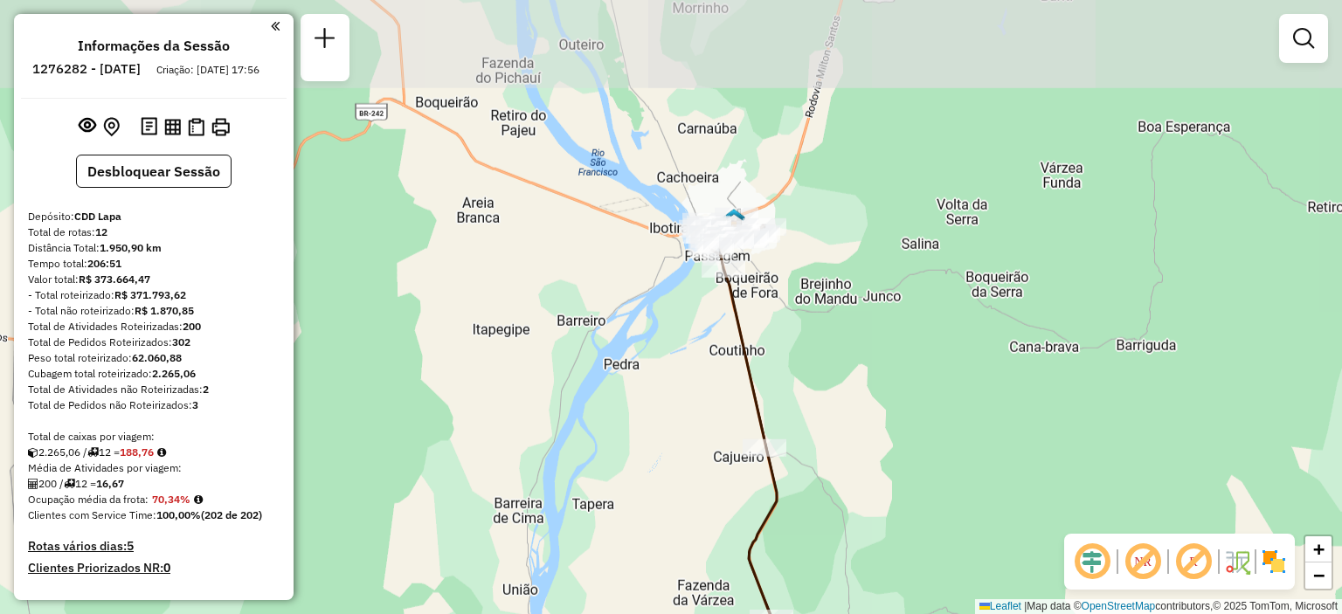
drag, startPoint x: 781, startPoint y: 215, endPoint x: 835, endPoint y: 474, distance: 265.1
click at [835, 474] on div "Janela de atendimento Grade de atendimento Capacidade Transportadoras Veículos …" at bounding box center [671, 307] width 1342 height 614
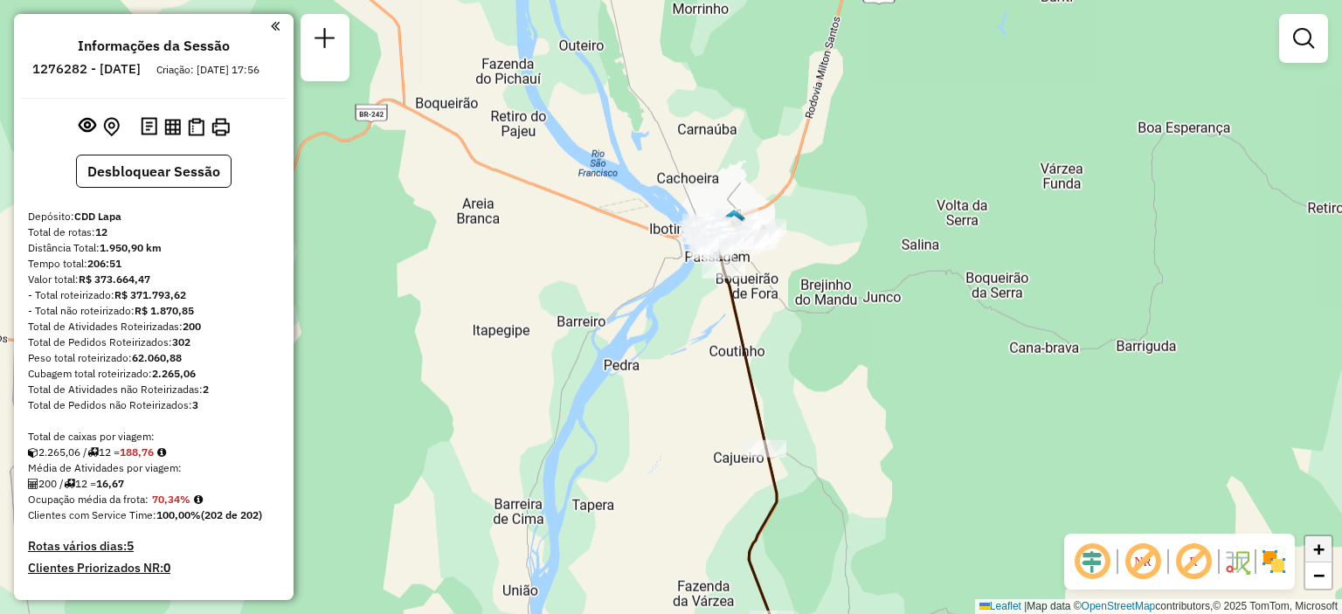
click at [1316, 551] on span "+" at bounding box center [1318, 549] width 11 height 22
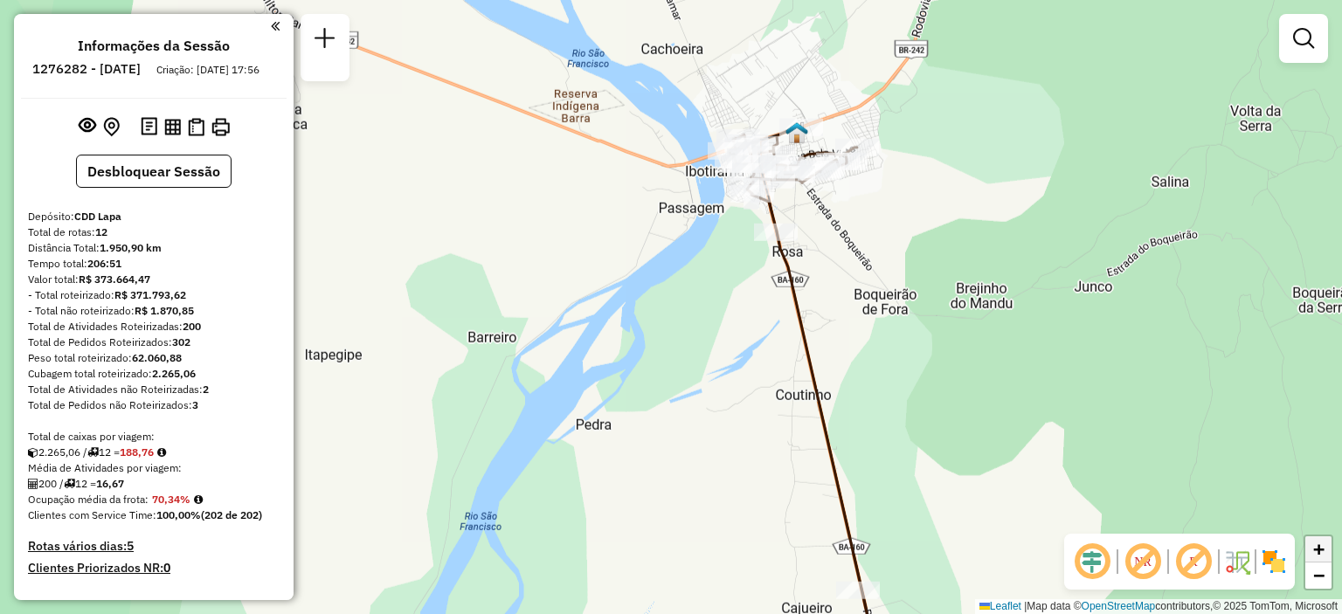
click at [1316, 551] on span "+" at bounding box center [1318, 549] width 11 height 22
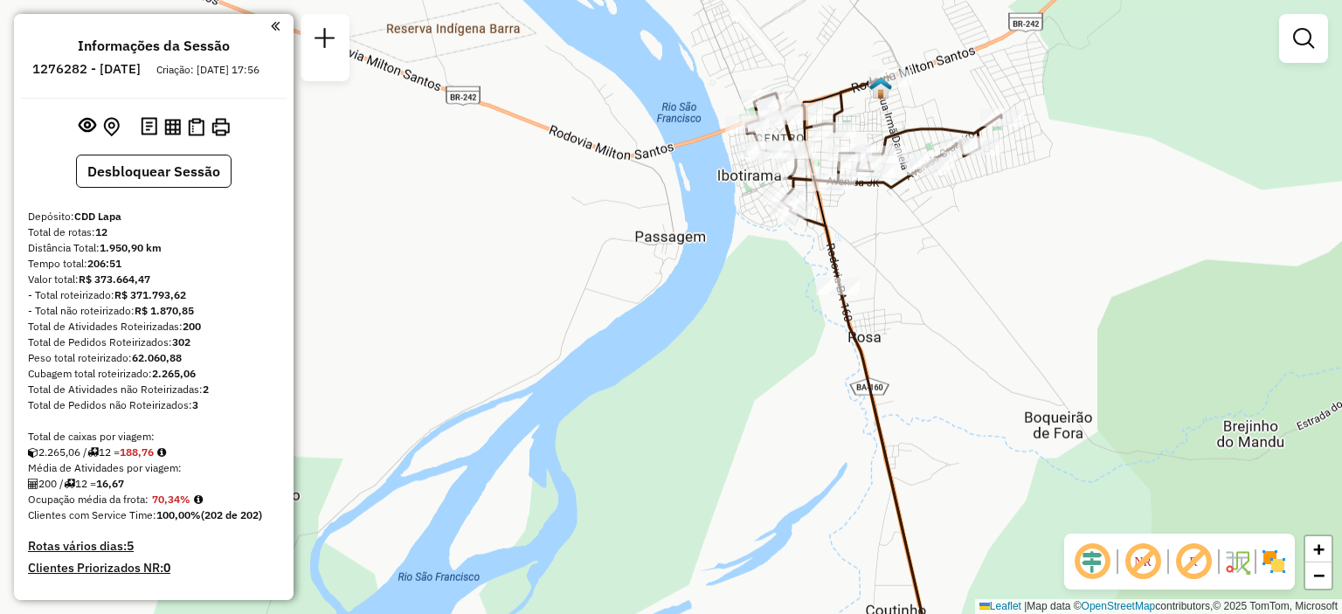
drag, startPoint x: 1099, startPoint y: 181, endPoint x: 1066, endPoint y: 303, distance: 126.7
click at [1066, 303] on div "Janela de atendimento Grade de atendimento Capacidade Transportadoras Veículos …" at bounding box center [671, 307] width 1342 height 614
click at [1315, 576] on span "−" at bounding box center [1318, 575] width 11 height 22
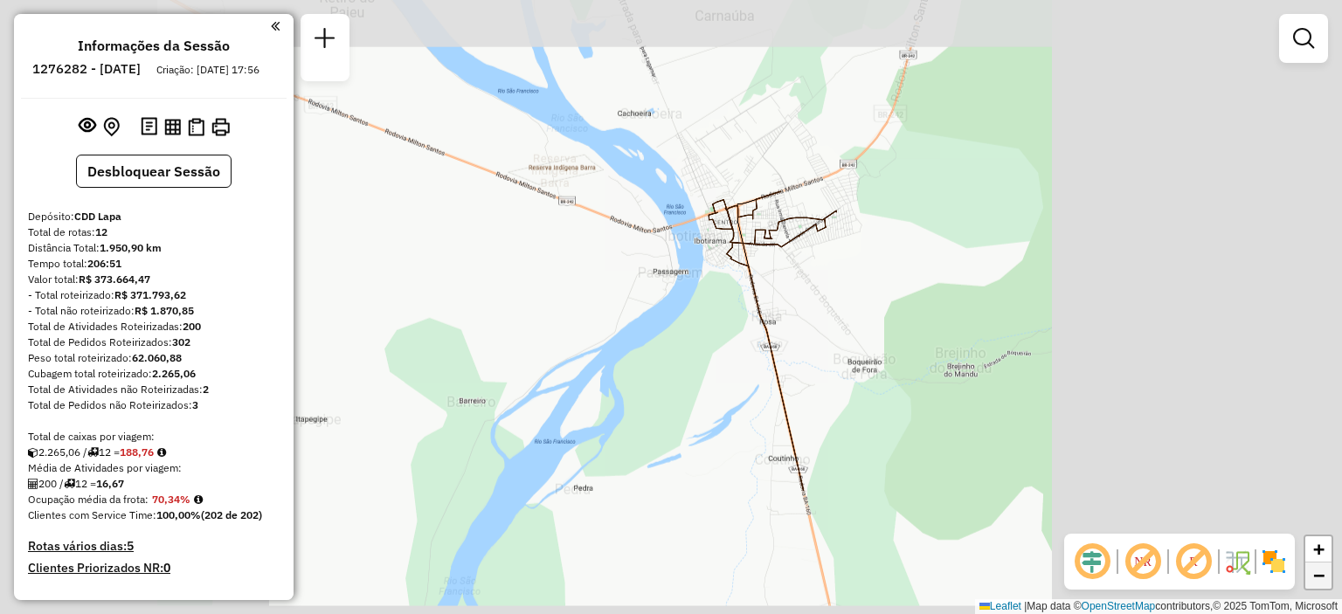
click at [1315, 576] on span "−" at bounding box center [1318, 575] width 11 height 22
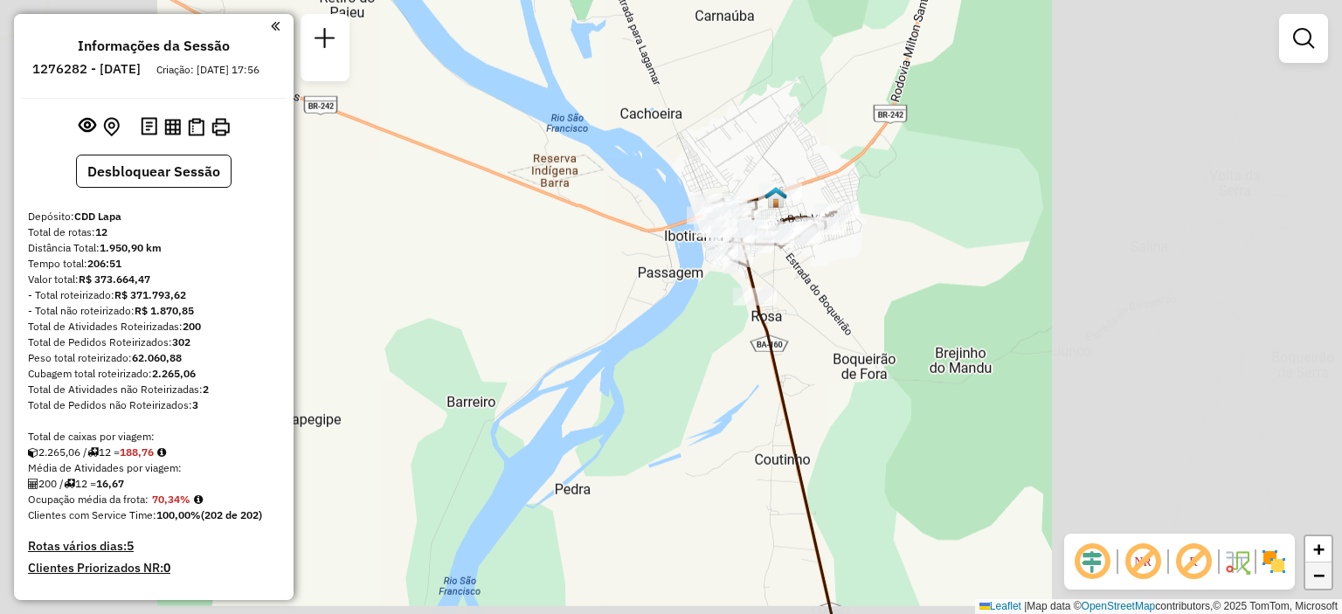
click at [1315, 576] on span "−" at bounding box center [1318, 575] width 11 height 22
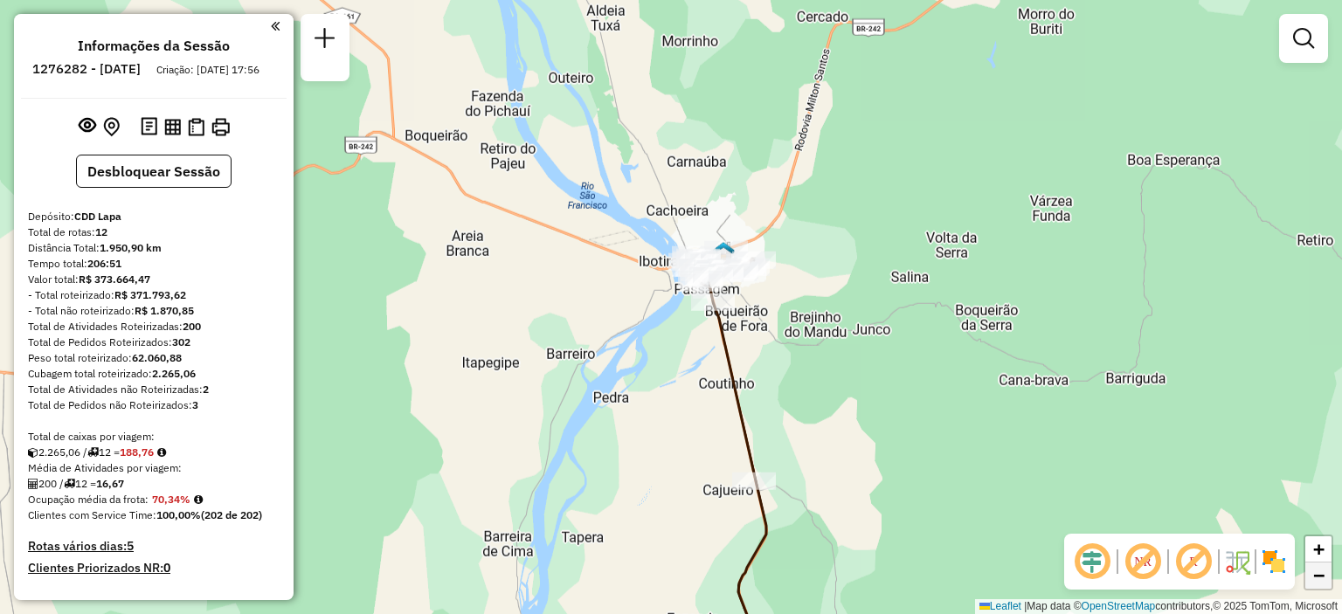
click at [1315, 576] on span "−" at bounding box center [1318, 575] width 11 height 22
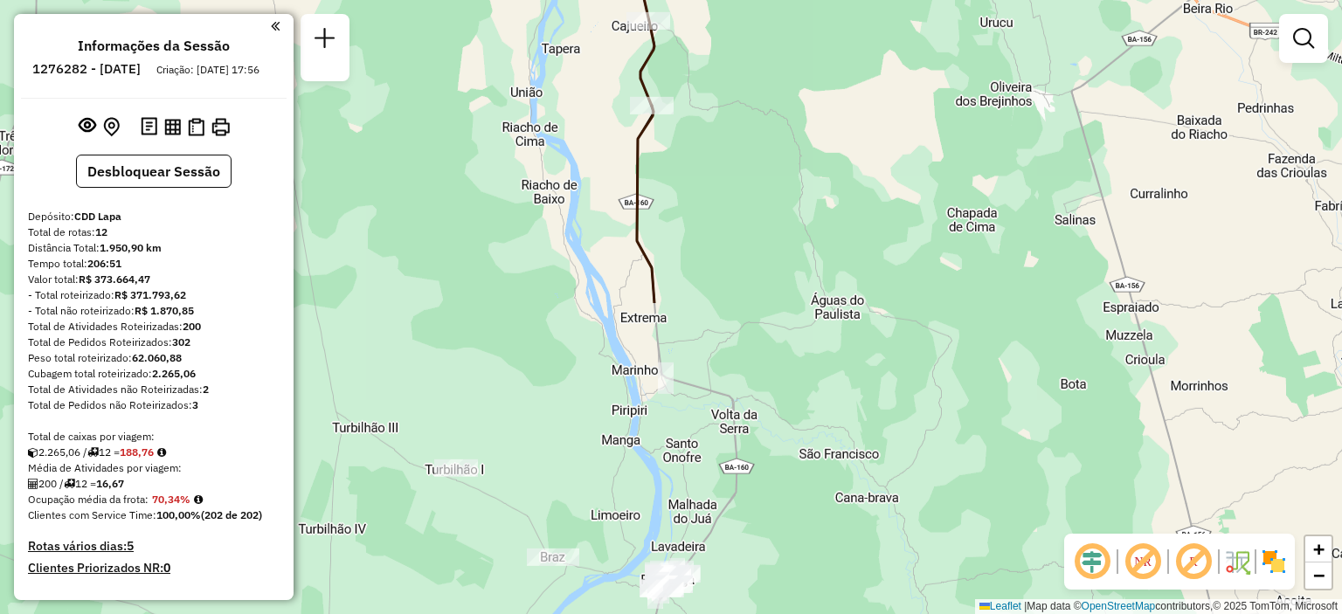
drag, startPoint x: 806, startPoint y: 500, endPoint x: 741, endPoint y: 121, distance: 383.9
click at [741, 123] on div "Janela de atendimento Grade de atendimento Capacidade Transportadoras Veículos …" at bounding box center [671, 307] width 1342 height 614
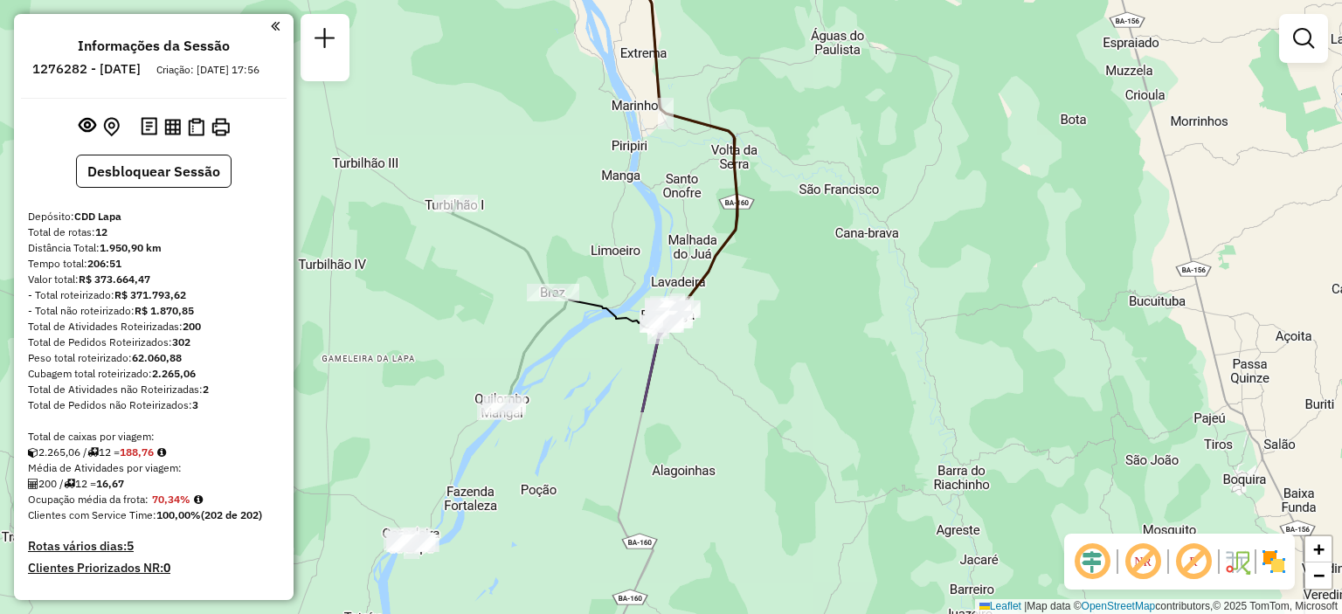
drag, startPoint x: 790, startPoint y: 307, endPoint x: 790, endPoint y: 43, distance: 263.9
click at [790, 43] on div "Janela de atendimento Grade de atendimento Capacidade Transportadoras Veículos …" at bounding box center [671, 307] width 1342 height 614
click at [908, 481] on div "Janela de atendimento Grade de atendimento Capacidade Transportadoras Veículos …" at bounding box center [671, 307] width 1342 height 614
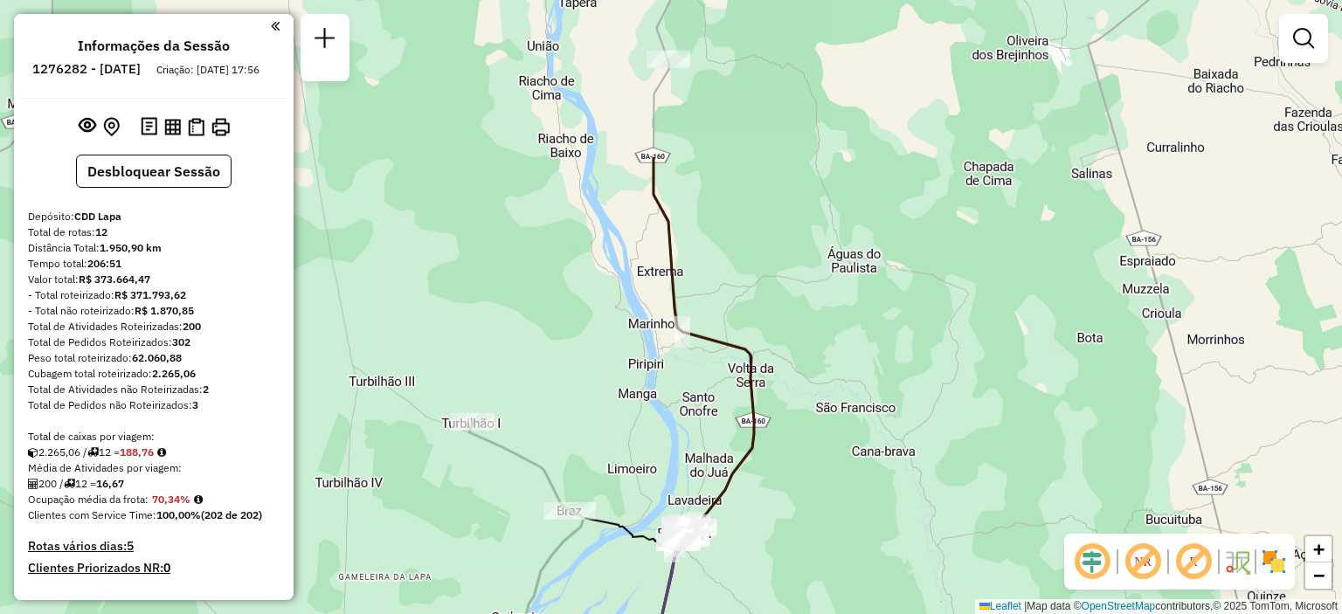
drag, startPoint x: 800, startPoint y: 99, endPoint x: 817, endPoint y: 317, distance: 219.1
click at [817, 317] on div "Janela de atendimento Grade de atendimento Capacidade Transportadoras Veículos …" at bounding box center [671, 307] width 1342 height 614
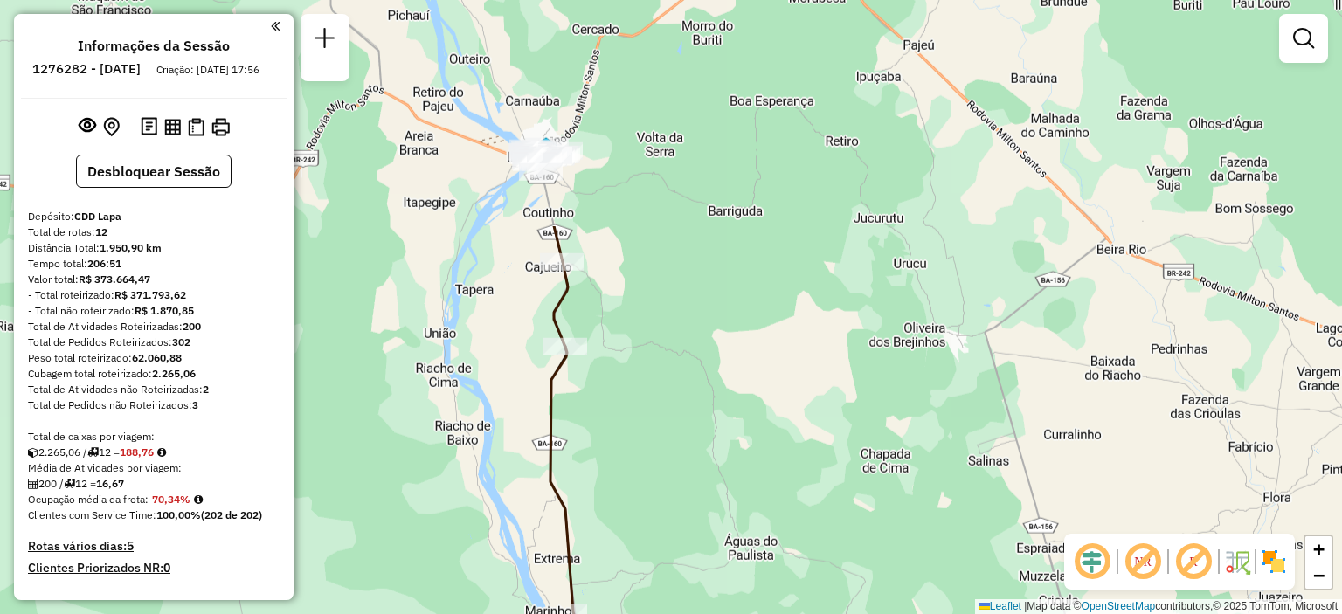
drag, startPoint x: 772, startPoint y: 100, endPoint x: 670, endPoint y: 383, distance: 300.1
click at [670, 383] on div "Janela de atendimento Grade de atendimento Capacidade Transportadoras Veículos …" at bounding box center [671, 307] width 1342 height 614
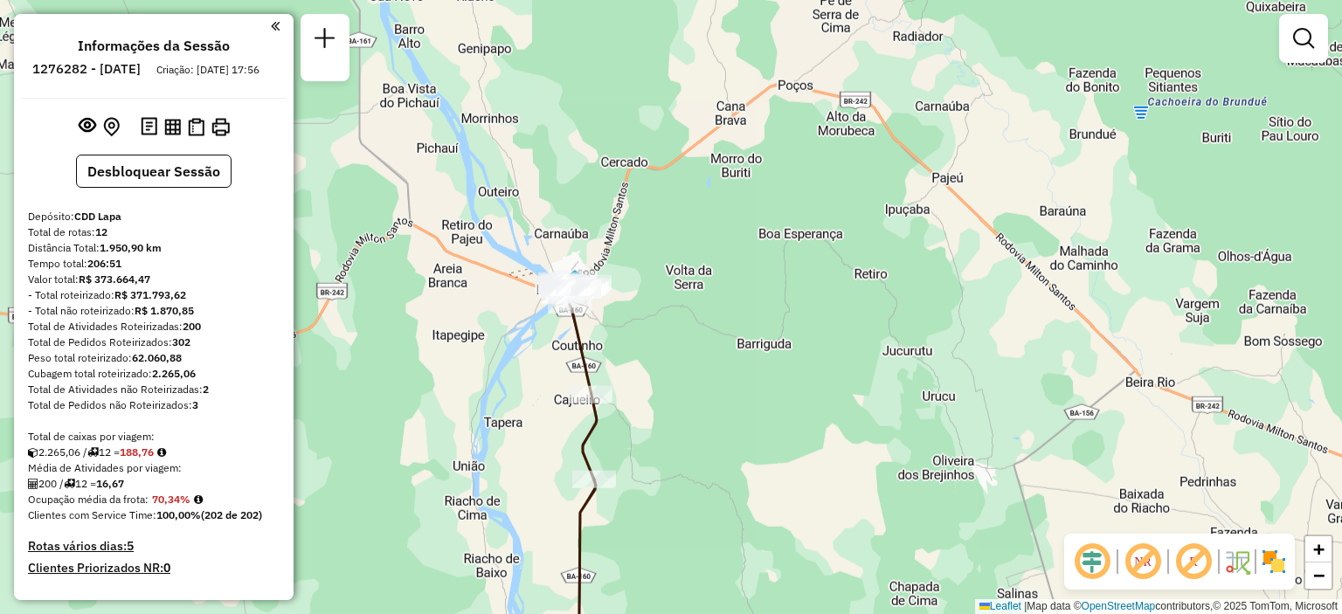
drag, startPoint x: 618, startPoint y: 217, endPoint x: 647, endPoint y: 349, distance: 135.9
click at [647, 349] on div "Janela de atendimento Grade de atendimento Capacidade Transportadoras Veículos …" at bounding box center [671, 307] width 1342 height 614
click at [1318, 558] on span "+" at bounding box center [1318, 549] width 11 height 22
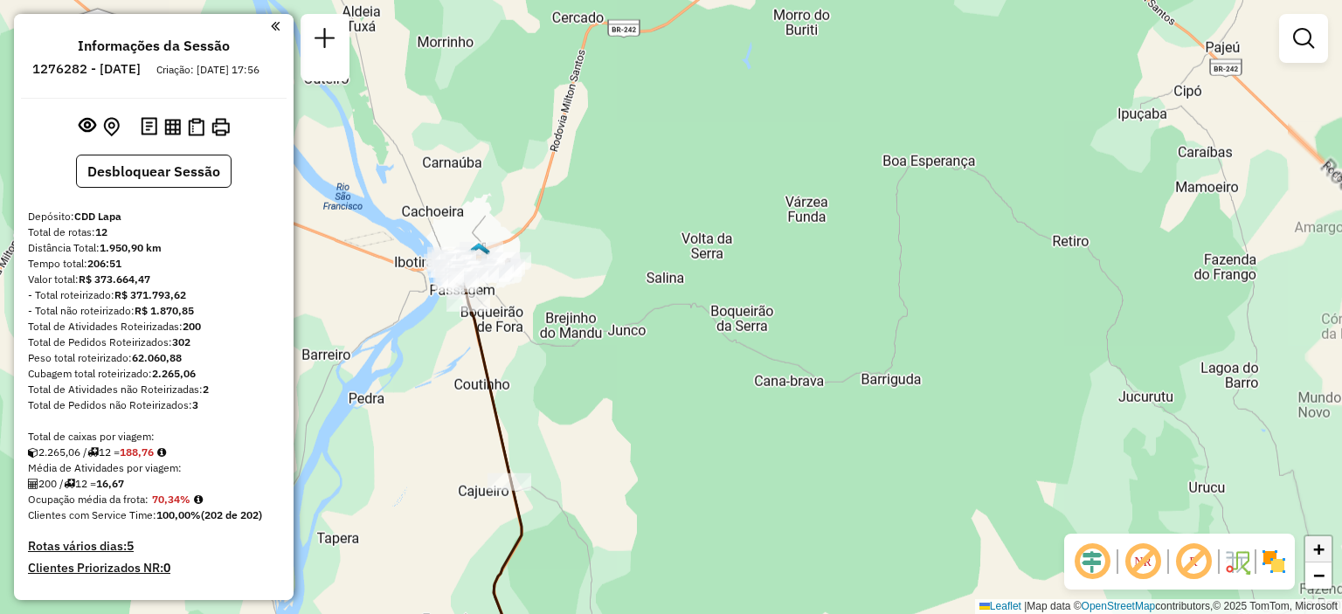
click at [1318, 558] on span "+" at bounding box center [1318, 549] width 11 height 22
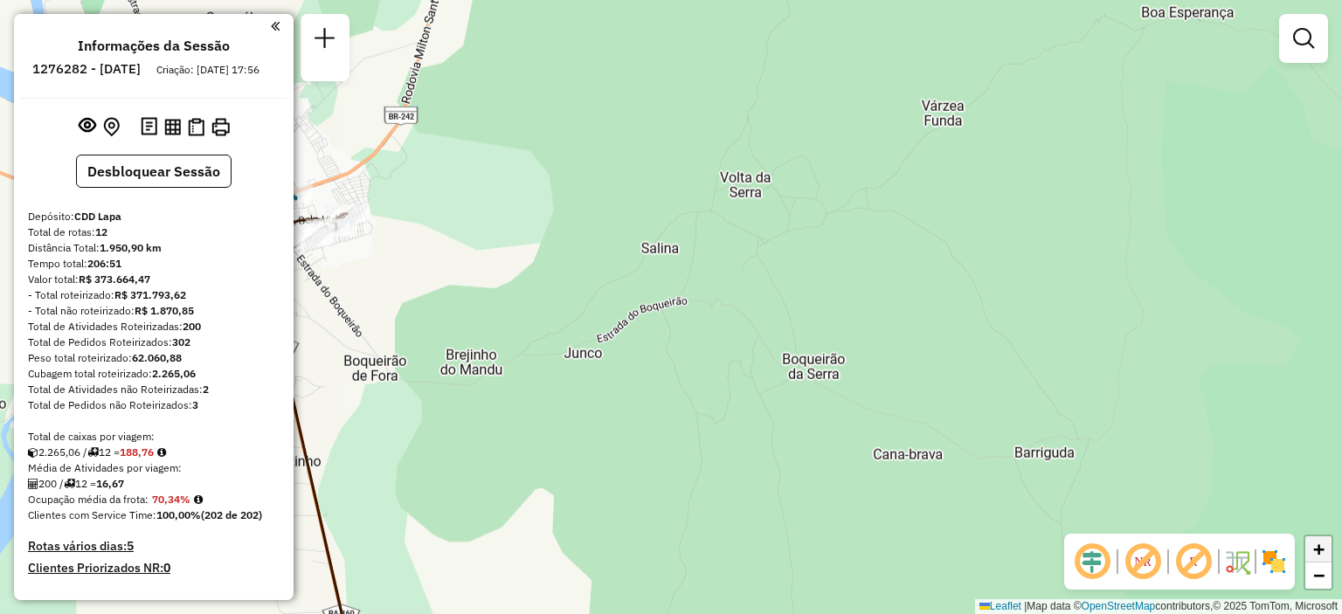
click at [1318, 558] on span "+" at bounding box center [1318, 549] width 11 height 22
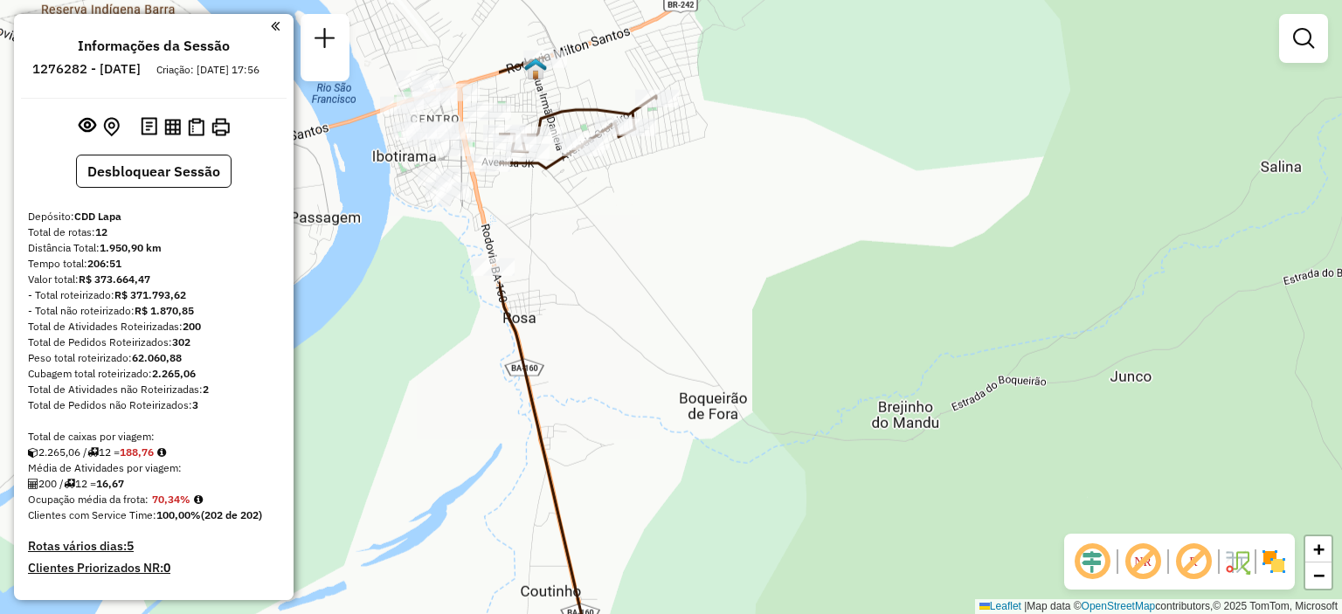
drag, startPoint x: 369, startPoint y: 298, endPoint x: 1000, endPoint y: 243, distance: 633.2
click at [1000, 243] on div "Janela de atendimento Grade de atendimento Capacidade Transportadoras Veículos …" at bounding box center [671, 307] width 1342 height 614
